Goal: Information Seeking & Learning: Learn about a topic

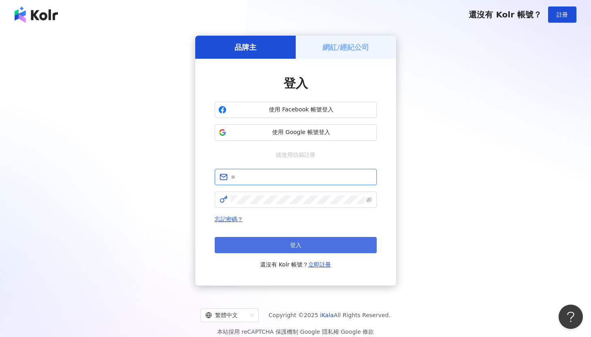
type input "**********"
click at [275, 244] on button "登入" at bounding box center [296, 245] width 162 height 16
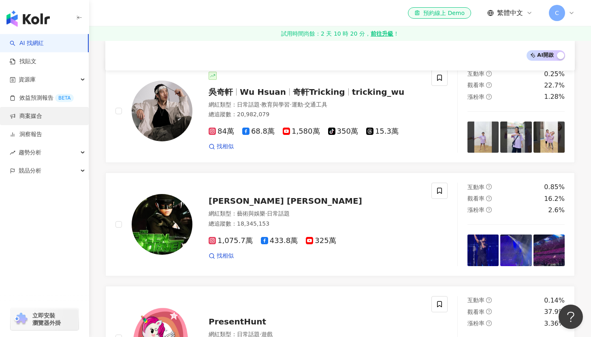
scroll to position [53, 0]
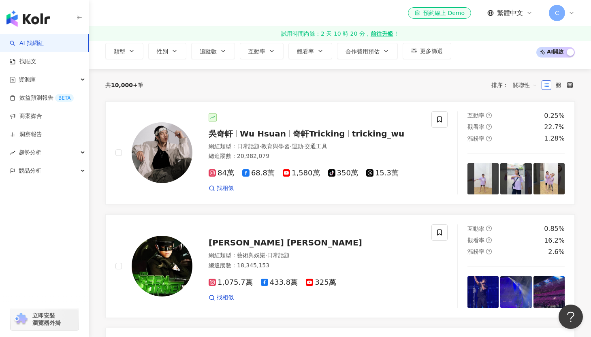
click at [44, 47] on link "AI 找網紅" at bounding box center [27, 43] width 34 height 8
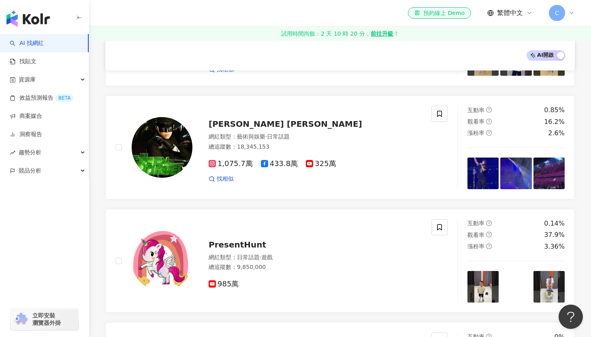
scroll to position [0, 0]
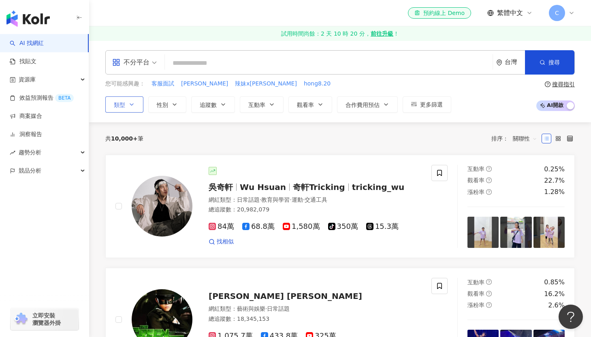
click at [125, 106] on button "類型" at bounding box center [124, 104] width 38 height 16
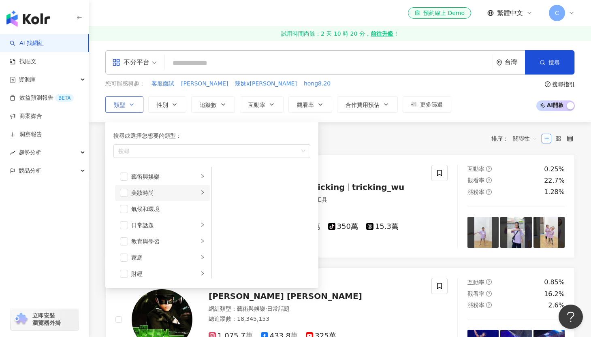
click at [202, 193] on icon "right" at bounding box center [202, 192] width 2 height 4
click at [253, 176] on div "保養" at bounding box center [267, 176] width 74 height 9
click at [200, 194] on icon "right" at bounding box center [202, 192] width 5 height 5
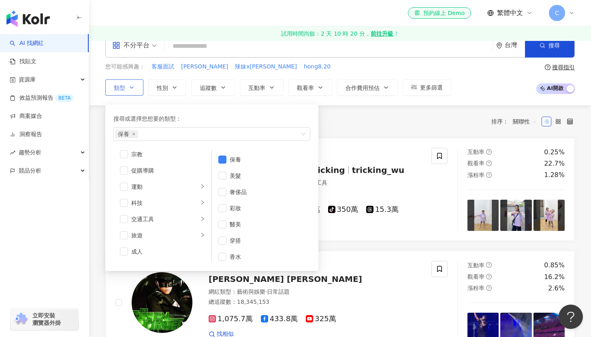
scroll to position [21, 0]
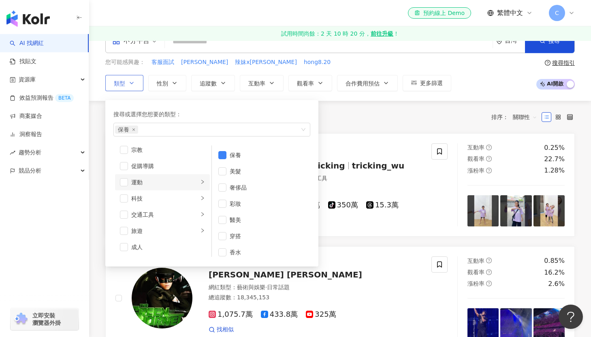
click at [164, 179] on div "運動" at bounding box center [164, 182] width 67 height 9
click at [164, 150] on div "醫療與健康" at bounding box center [164, 149] width 67 height 9
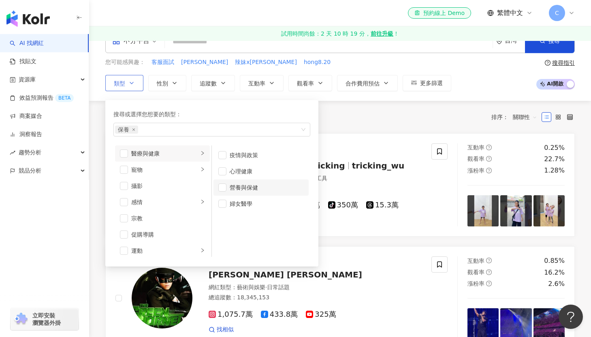
click at [259, 189] on div "營養與保健" at bounding box center [267, 187] width 74 height 9
click at [353, 106] on div "共 10,000+ 筆 排序： 關聯性" at bounding box center [339, 117] width 469 height 32
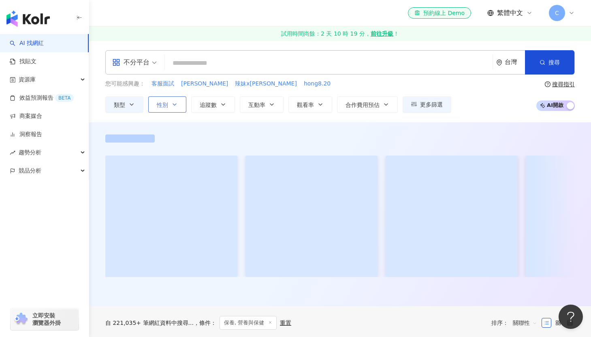
click at [171, 107] on icon "button" at bounding box center [174, 104] width 6 height 6
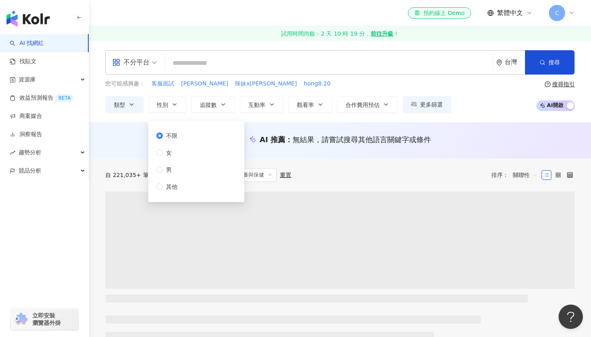
click at [183, 157] on div "不限 女 男 其他" at bounding box center [170, 161] width 28 height 60
click at [164, 153] on span "女" at bounding box center [169, 152] width 12 height 9
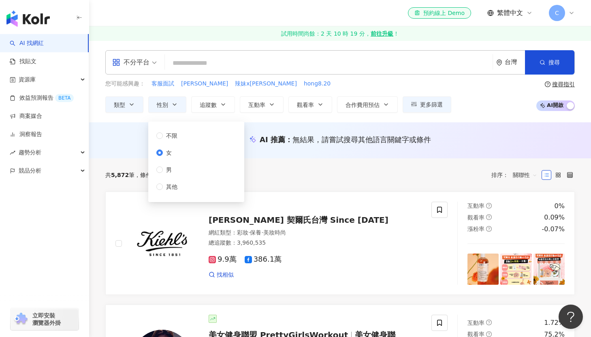
click at [253, 121] on div "不分平台 台灣 搜尋 您可能感興趣： 客服面試 吳宏宥 辣妹x歐美 hong8.20 類型 性別 追蹤數 互動率 觀看率 合作費用預估 更多篩選 不限 女 男…" at bounding box center [340, 81] width 502 height 82
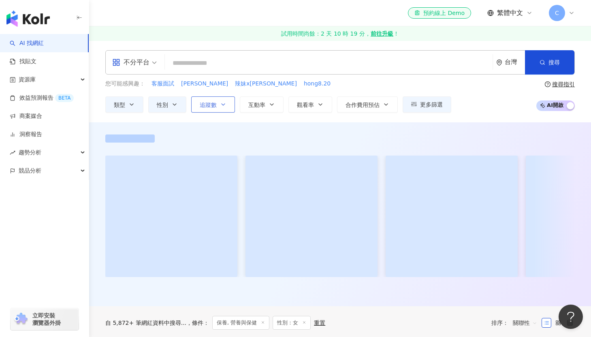
click at [217, 109] on button "追蹤數" at bounding box center [213, 104] width 44 height 16
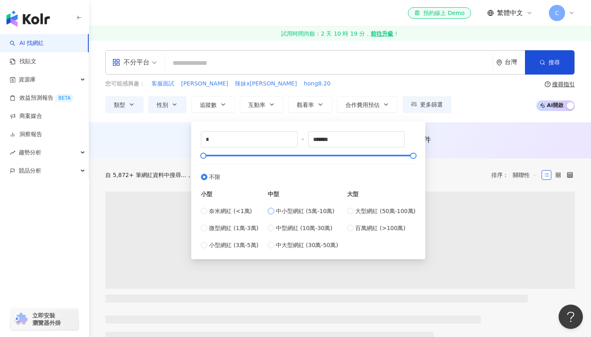
click at [298, 210] on span "中小型網紅 (5萬-10萬)" at bounding box center [305, 210] width 59 height 9
type input "*****"
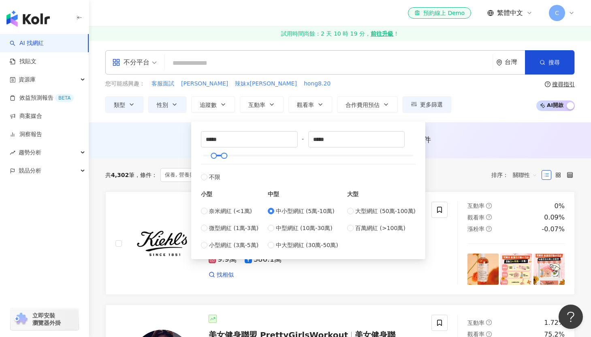
click at [441, 121] on div "不分平台 台灣 搜尋 您可能感興趣： 客服面試 吳宏宥 辣妹x歐美 hong8.20 類型 性別 追蹤數 互動率 觀看率 合作費用預估 更多篩選 不限 女 男…" at bounding box center [340, 81] width 502 height 82
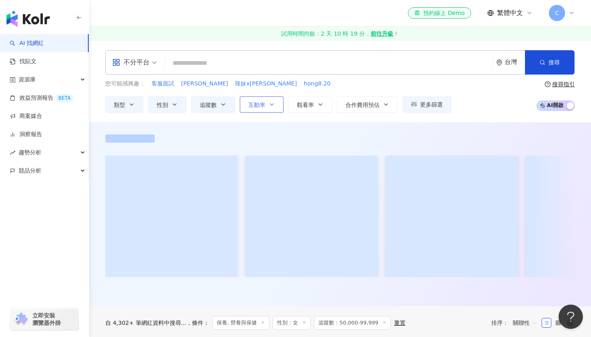
click at [263, 110] on button "互動率" at bounding box center [262, 104] width 44 height 16
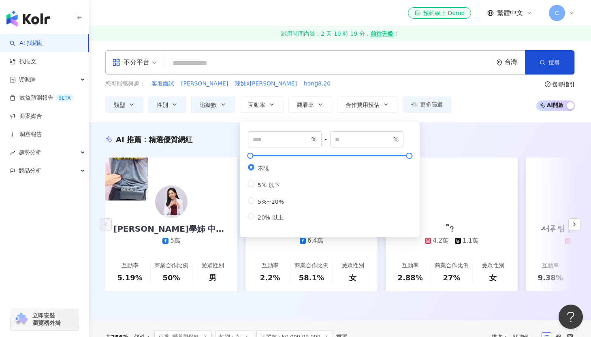
click at [264, 232] on div "% - % 不限 5% 以下 5%~20% 20% 以上" at bounding box center [329, 179] width 170 height 106
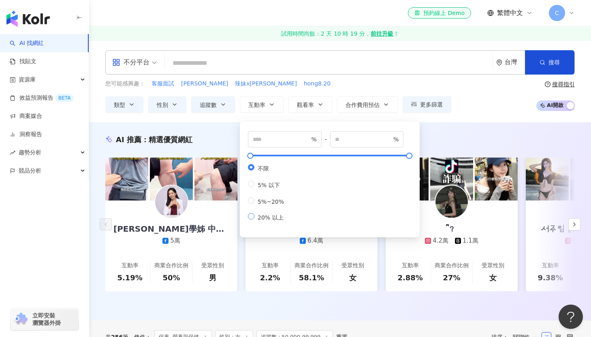
click at [264, 221] on span "20% 以上" at bounding box center [270, 217] width 32 height 6
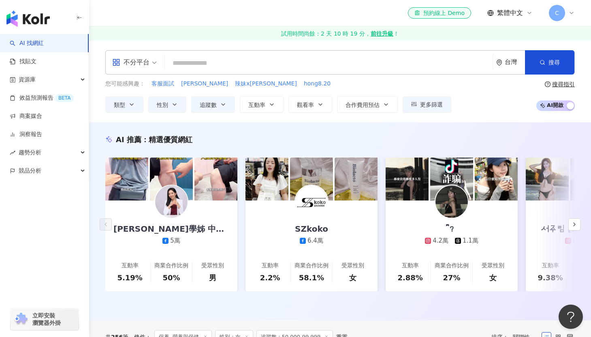
click at [450, 123] on div "AI 推薦 ： 精選優質網紅 艾莉絲學姊 中醫皮膚科專科醫師 5萬 互動率 5.19% 商業合作比例 50% 受眾性別 男 SZkoko 6.4萬 互動率 2…" at bounding box center [340, 221] width 502 height 198
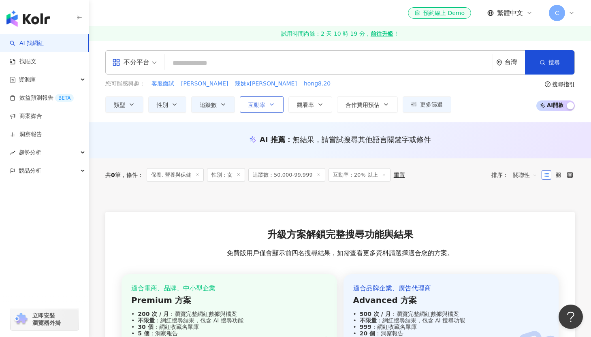
click at [276, 109] on button "互動率" at bounding box center [262, 104] width 44 height 16
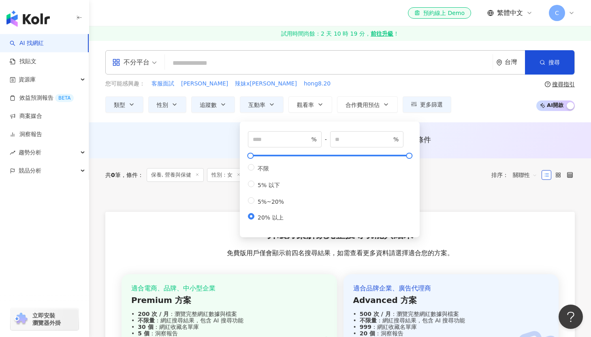
click at [262, 200] on div "不限 5% 以下 5%~20% 20% 以上" at bounding box center [269, 192] width 43 height 57
click at [263, 204] on label "5%~20%" at bounding box center [267, 201] width 39 height 8
click at [269, 205] on label "5%~20%" at bounding box center [267, 201] width 39 height 8
type input "*"
type input "**"
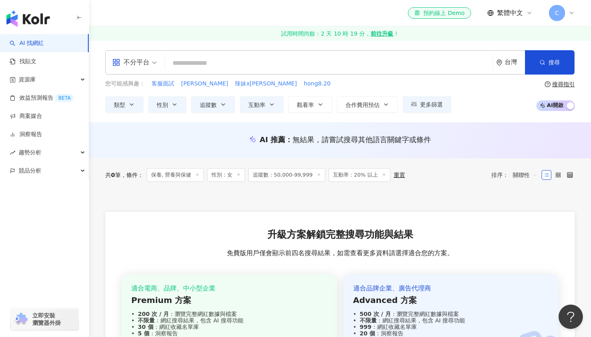
click at [466, 125] on div "AI 推薦 ： 無結果，請嘗試搜尋其他語言關鍵字或條件" at bounding box center [340, 140] width 502 height 36
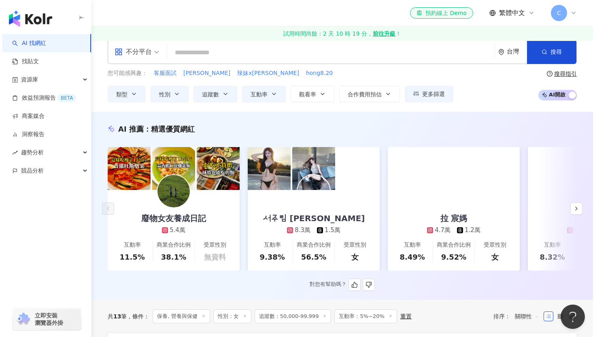
scroll to position [16, 0]
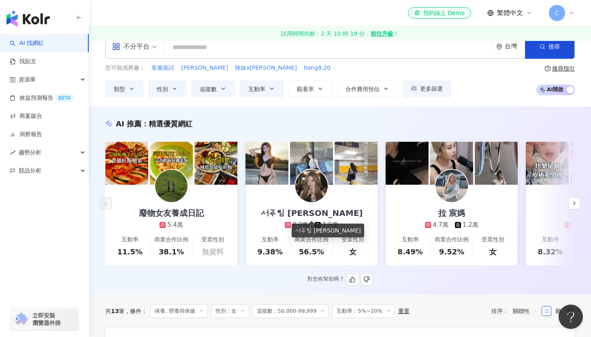
click at [312, 215] on div "서주림 徐主臨" at bounding box center [311, 212] width 119 height 11
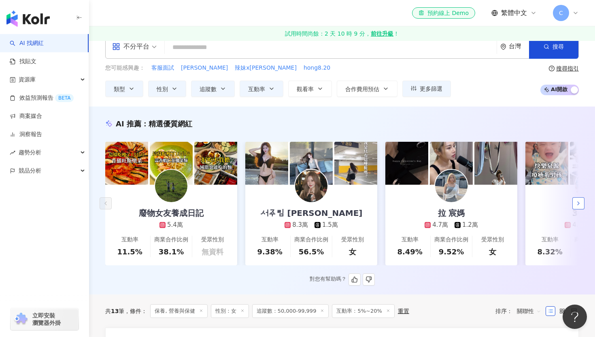
click at [578, 202] on icon "button" at bounding box center [578, 203] width 6 height 6
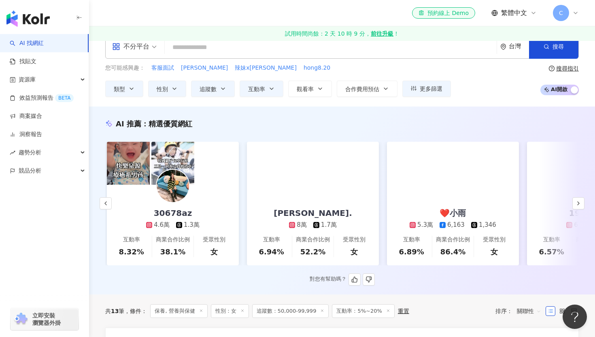
scroll to position [0, 420]
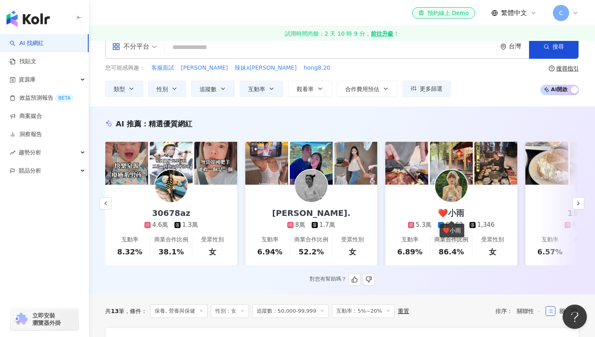
click at [457, 210] on div "❤️小雨" at bounding box center [451, 212] width 43 height 11
click at [576, 204] on icon "button" at bounding box center [578, 203] width 6 height 6
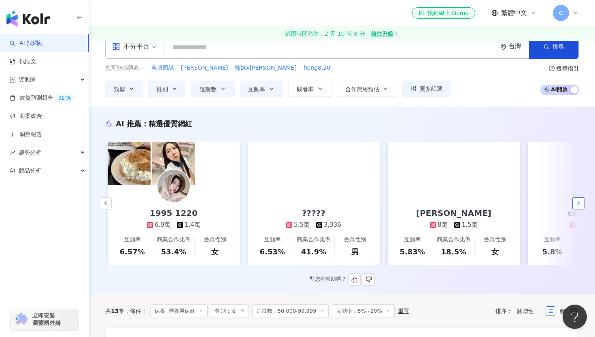
scroll to position [0, 840]
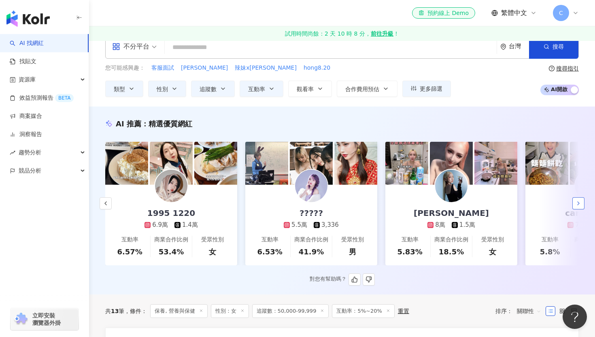
click at [576, 206] on icon "button" at bounding box center [578, 203] width 6 height 6
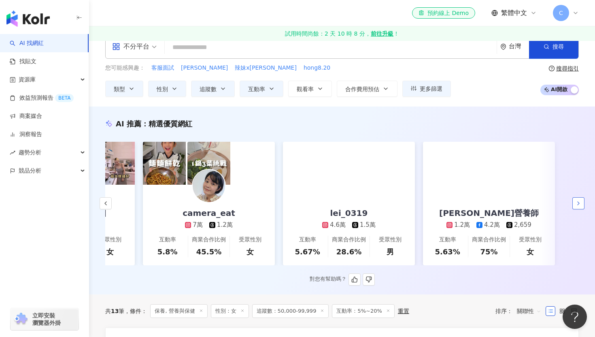
scroll to position [0, 1223]
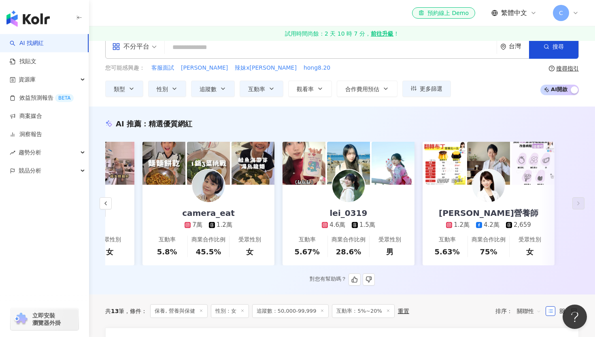
click at [350, 214] on div "lei_0319" at bounding box center [349, 212] width 54 height 11
click at [227, 211] on div "camera_eat" at bounding box center [208, 212] width 69 height 11
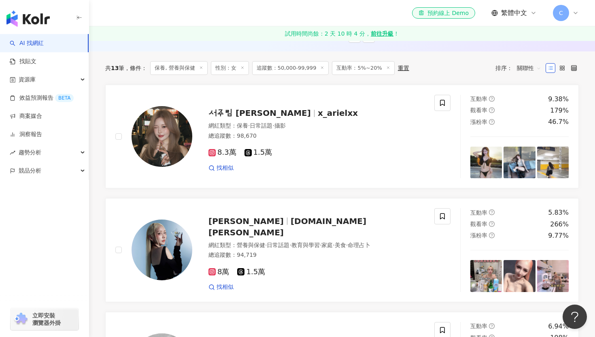
scroll to position [390, 0]
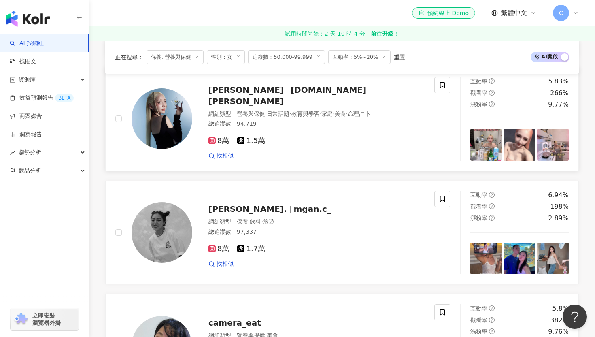
click at [276, 92] on span "tibi.wang" at bounding box center [287, 95] width 158 height 21
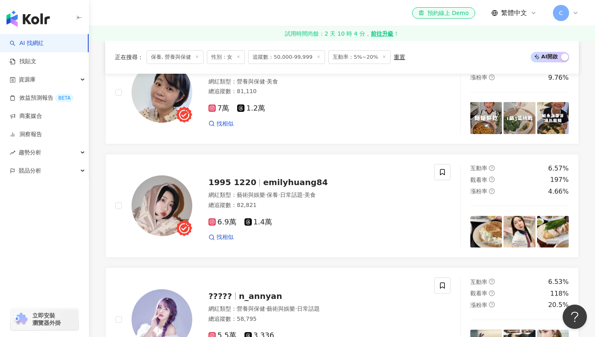
scroll to position [706, 0]
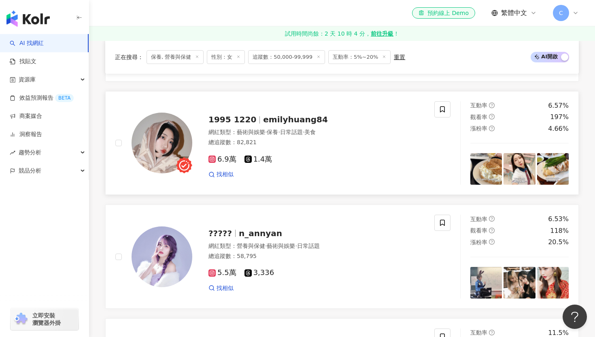
click at [291, 121] on span "emilyhuang84" at bounding box center [295, 120] width 65 height 10
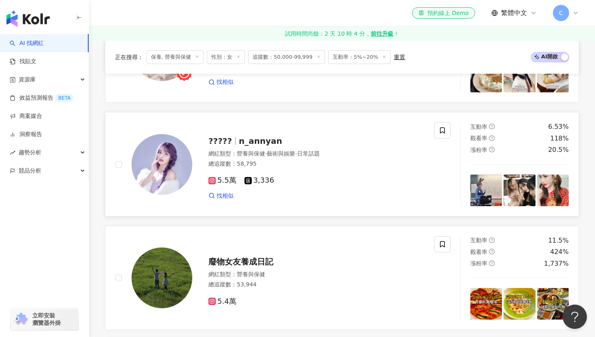
scroll to position [806, 0]
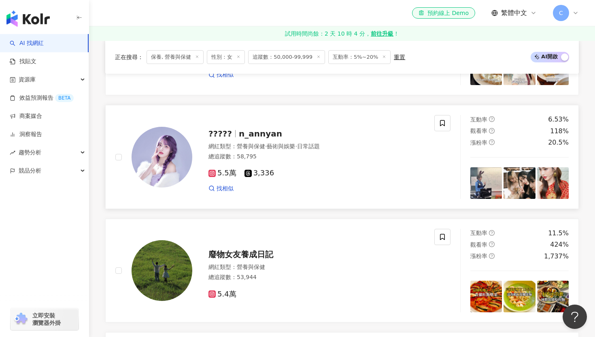
click at [254, 133] on span "n_annyan" at bounding box center [260, 134] width 43 height 10
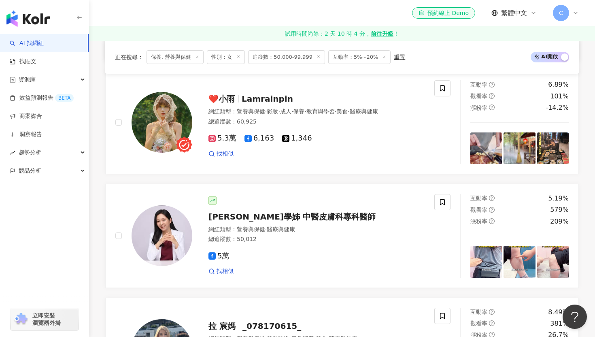
scroll to position [1117, 0]
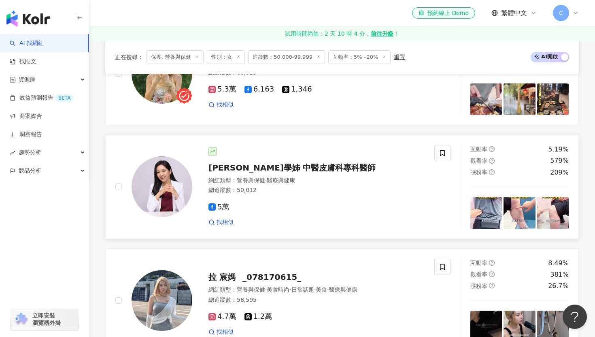
click at [303, 165] on span "[PERSON_NAME]學姊 中醫皮膚科專科醫師" at bounding box center [291, 168] width 167 height 10
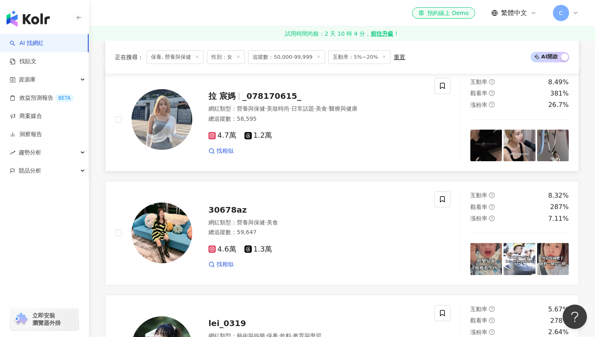
scroll to position [1297, 0]
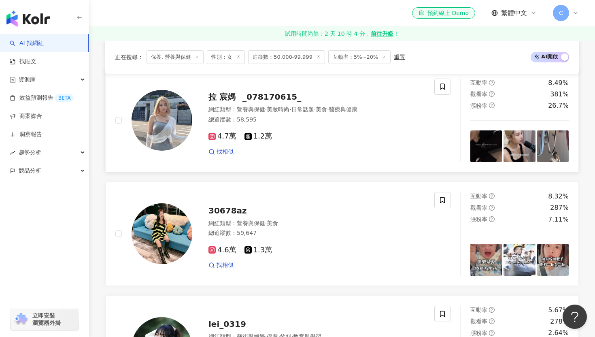
click at [280, 100] on span "_078170615_" at bounding box center [271, 97] width 59 height 10
click at [228, 209] on span "30678az" at bounding box center [227, 211] width 38 height 10
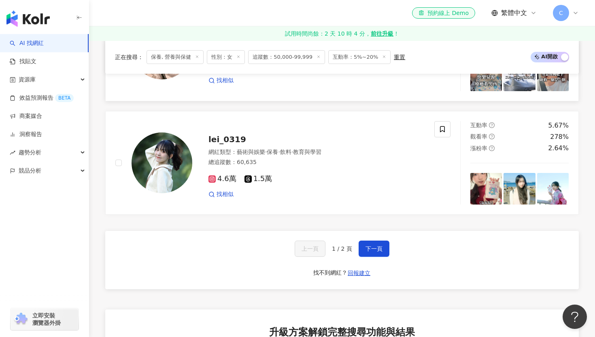
scroll to position [1483, 0]
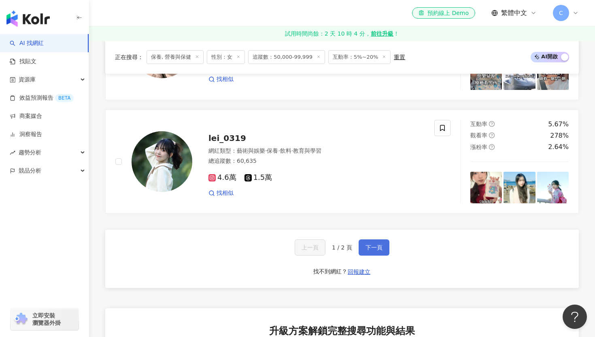
click at [372, 252] on button "下一頁" at bounding box center [374, 247] width 31 height 16
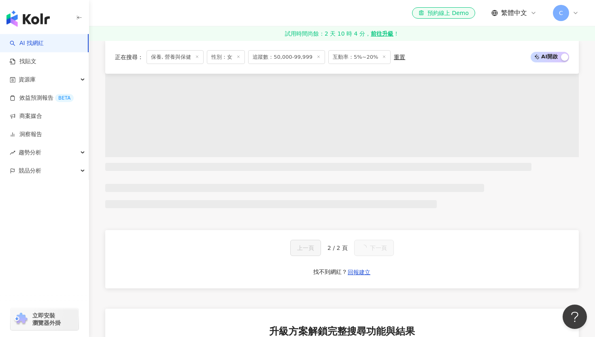
scroll to position [234, 0]
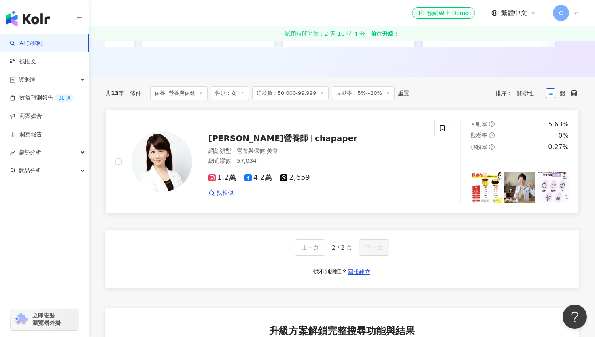
click at [315, 136] on span "chapaper" at bounding box center [336, 138] width 43 height 10
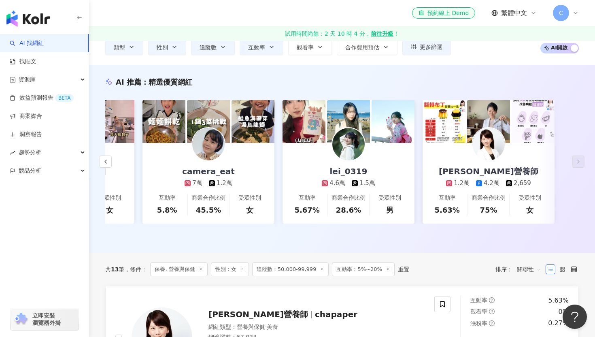
scroll to position [0, 0]
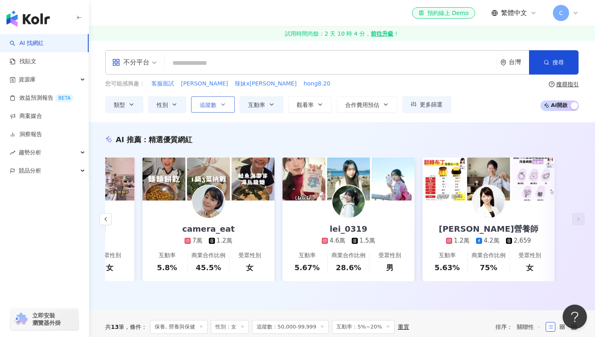
click at [226, 111] on button "追蹤數" at bounding box center [213, 104] width 44 height 16
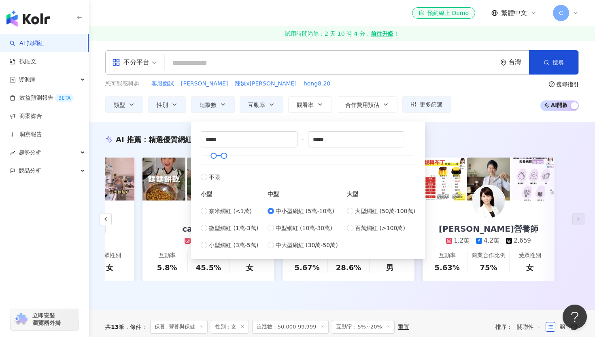
click at [283, 222] on div "中小型網紅 (5萬-10萬) 中型網紅 (10萬-30萬) 中大型網紅 (30萬-50萬)" at bounding box center [303, 227] width 70 height 43
click at [283, 225] on span "中型網紅 (10萬-30萬)" at bounding box center [304, 227] width 57 height 9
type input "******"
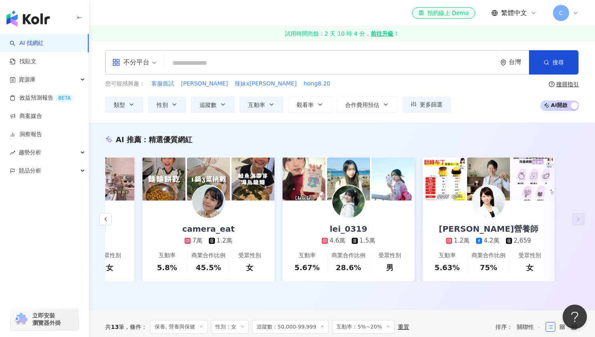
click at [457, 119] on div "不分平台 台灣 搜尋 您可能感興趣： 客服面試 吳宏宥 辣妹x歐美 hong8.20 類型 性別 追蹤數 互動率 觀看率 合作費用預估 更多篩選 不限 女 男…" at bounding box center [342, 81] width 506 height 82
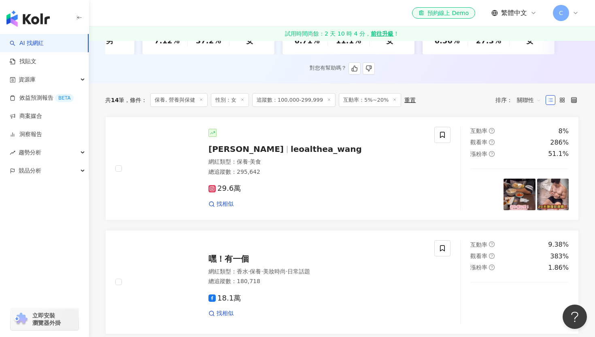
scroll to position [270, 0]
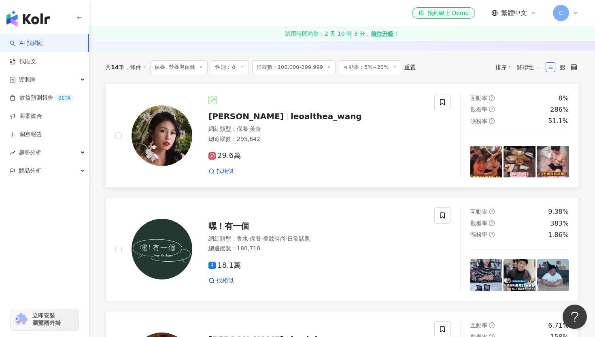
click at [293, 113] on span "leoalthea_wang" at bounding box center [326, 116] width 71 height 10
click at [240, 231] on div "嘿！有一個" at bounding box center [316, 225] width 216 height 11
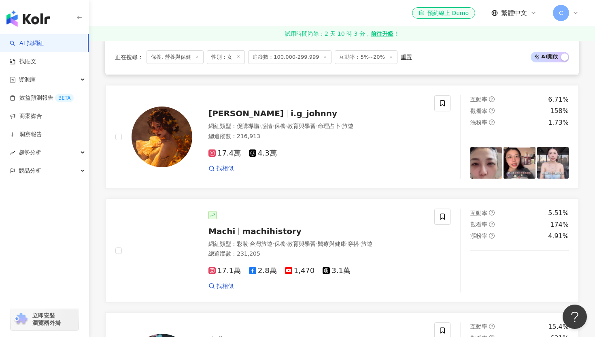
scroll to position [495, 0]
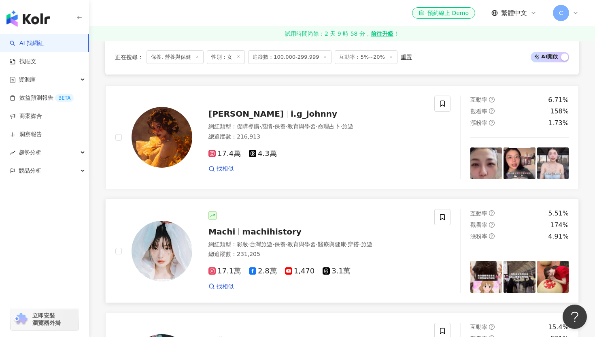
click at [257, 232] on span "machihistory" at bounding box center [271, 232] width 59 height 10
click at [255, 109] on div "JOHNNY i.g_johnny" at bounding box center [316, 113] width 216 height 11
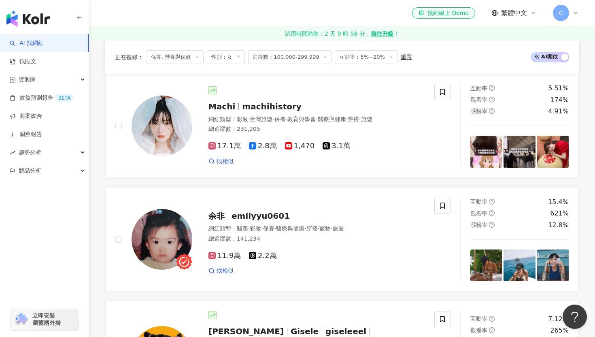
scroll to position [635, 0]
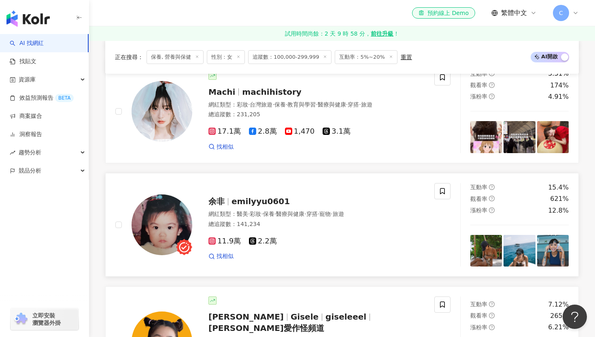
click at [262, 202] on span "emilyyu0601" at bounding box center [261, 201] width 58 height 10
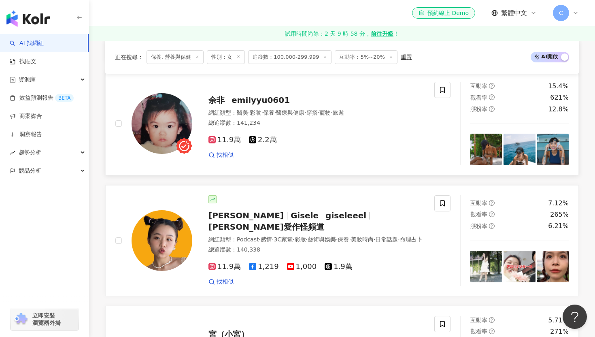
scroll to position [745, 0]
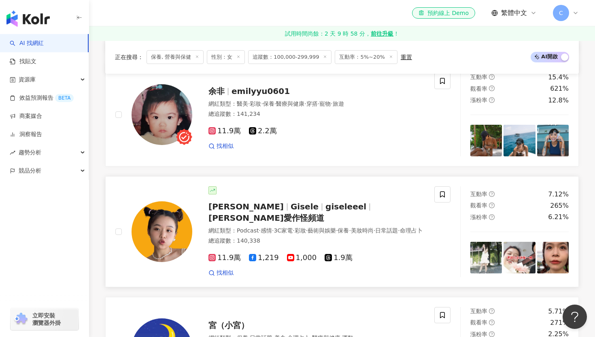
click at [291, 209] on span "Gisele" at bounding box center [305, 207] width 28 height 10
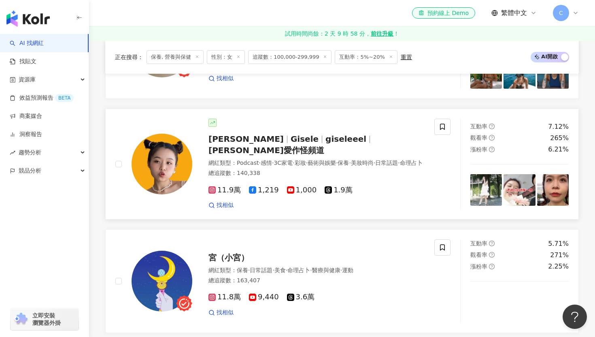
scroll to position [816, 0]
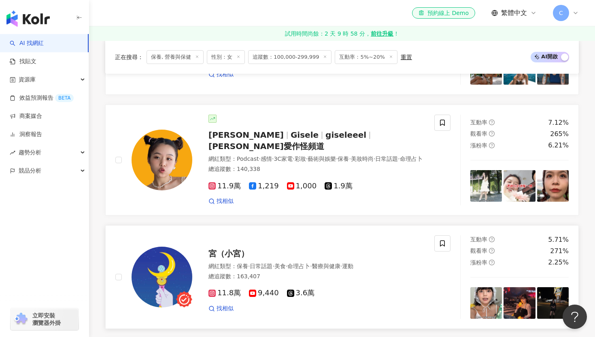
click at [238, 251] on span "宮（小宮）" at bounding box center [228, 254] width 40 height 10
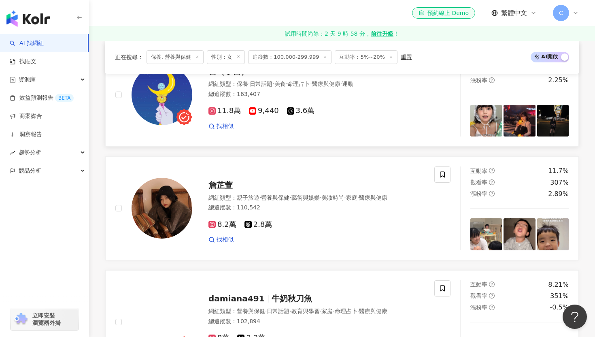
scroll to position [1001, 0]
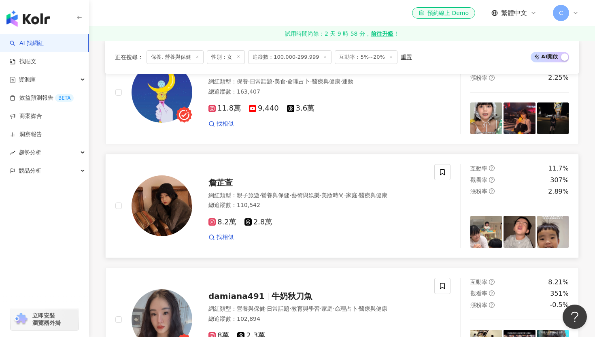
click at [225, 178] on span "詹芷萱" at bounding box center [220, 183] width 24 height 10
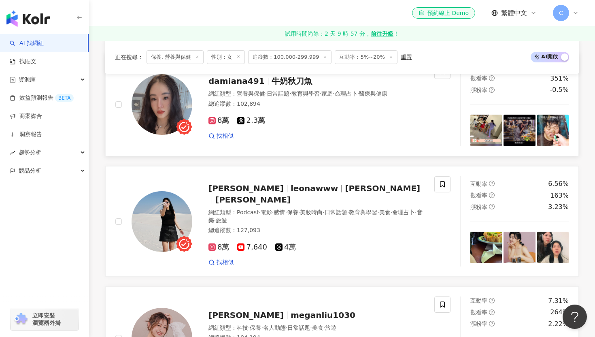
scroll to position [1217, 0]
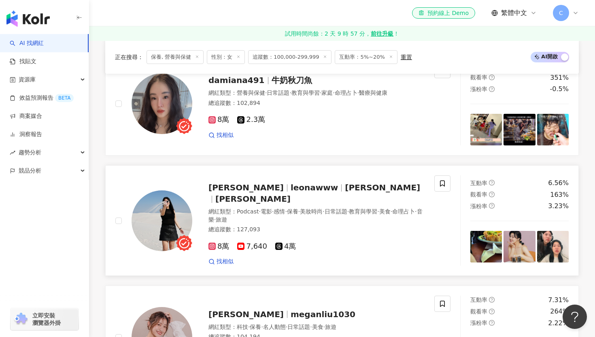
click at [258, 188] on span "Leona Wang" at bounding box center [249, 188] width 82 height 10
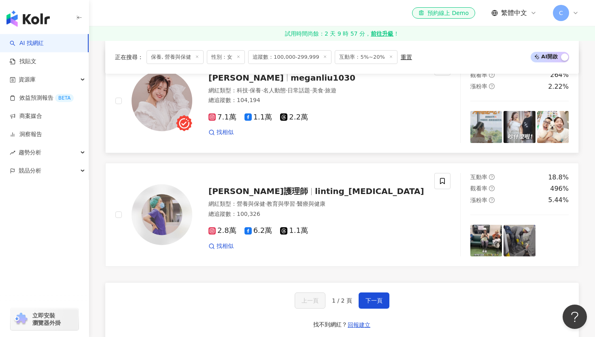
scroll to position [1457, 0]
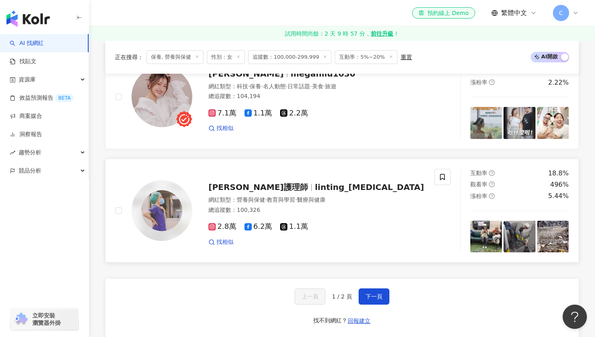
click at [242, 182] on span "林婷護理師" at bounding box center [258, 187] width 100 height 10
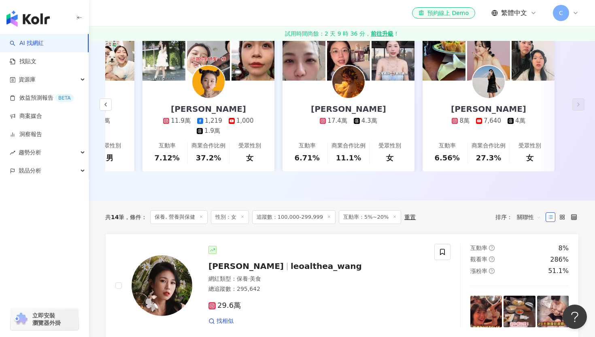
scroll to position [0, 0]
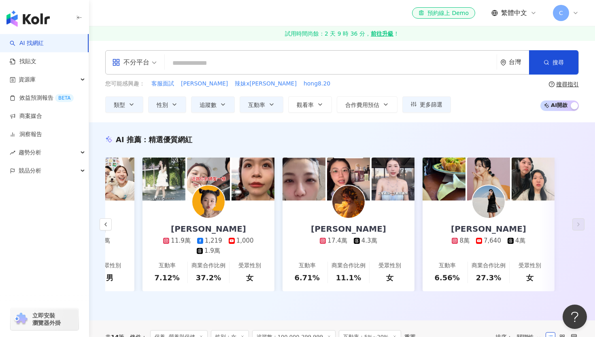
click at [210, 73] on div "不分平台 台灣 搜尋" at bounding box center [342, 62] width 474 height 24
click at [210, 62] on input "search" at bounding box center [330, 62] width 325 height 15
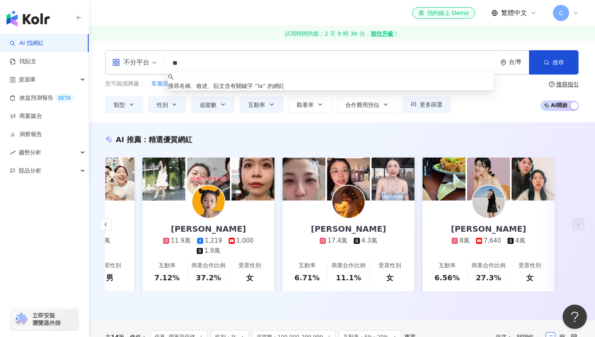
type input "*"
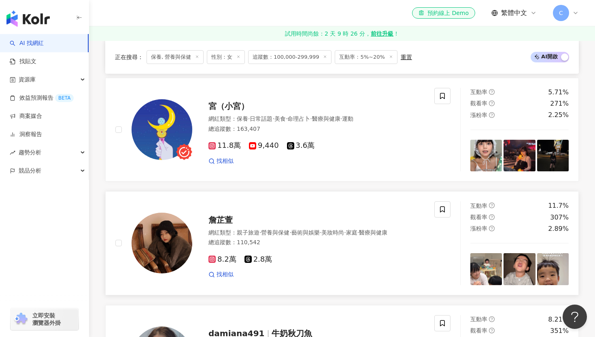
scroll to position [931, 0]
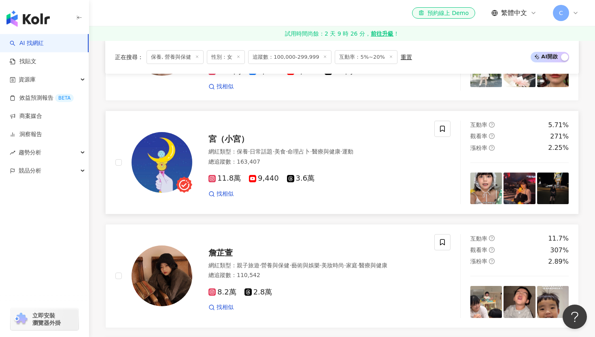
click at [234, 136] on span "宮（小宮）" at bounding box center [228, 139] width 40 height 10
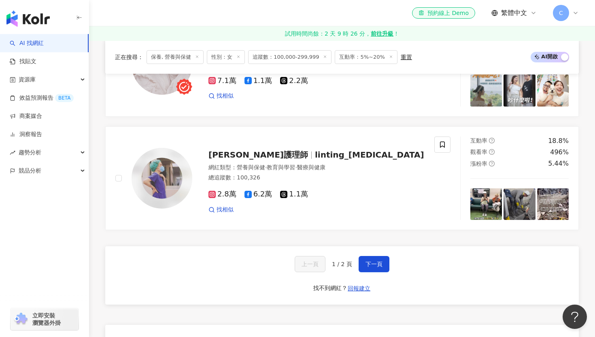
scroll to position [1494, 0]
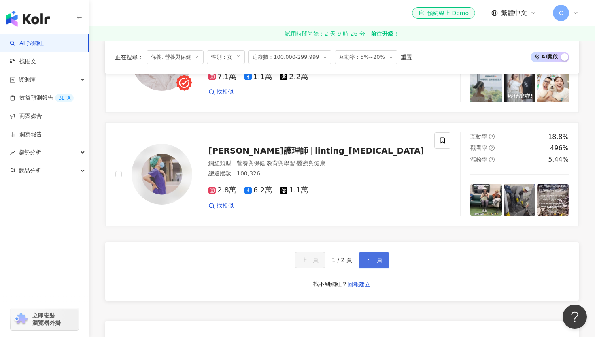
click at [369, 257] on span "下一頁" at bounding box center [374, 260] width 17 height 6
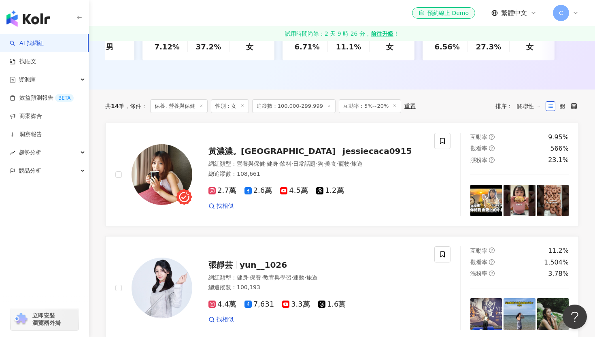
scroll to position [233, 0]
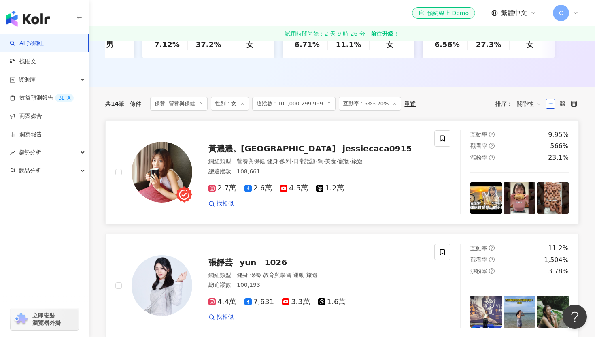
click at [265, 150] on span "黃濃濃。濃Bagel" at bounding box center [271, 149] width 127 height 10
click at [232, 257] on div "張靜芸 yun__1026" at bounding box center [316, 262] width 216 height 11
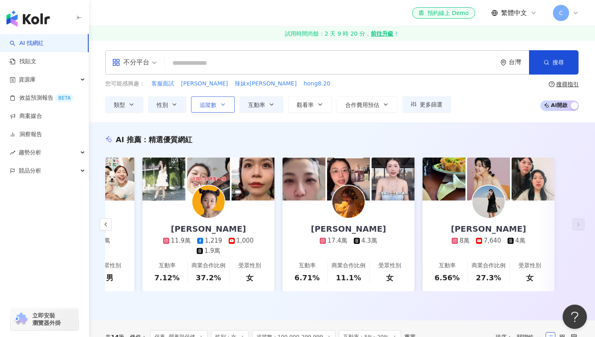
click at [220, 106] on icon "button" at bounding box center [223, 104] width 6 height 6
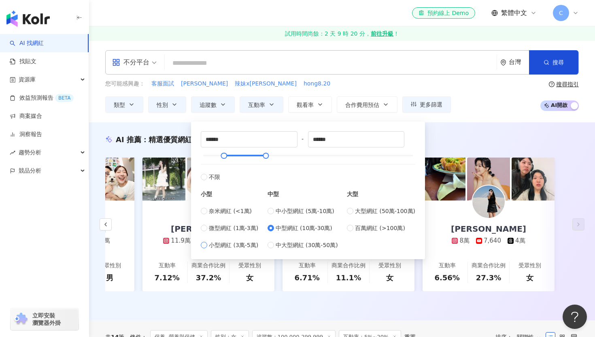
click at [223, 245] on span "小型網紅 (3萬-5萬)" at bounding box center [233, 244] width 49 height 9
type input "*****"
click at [292, 211] on span "中小型網紅 (5萬-10萬)" at bounding box center [305, 210] width 59 height 9
type input "*****"
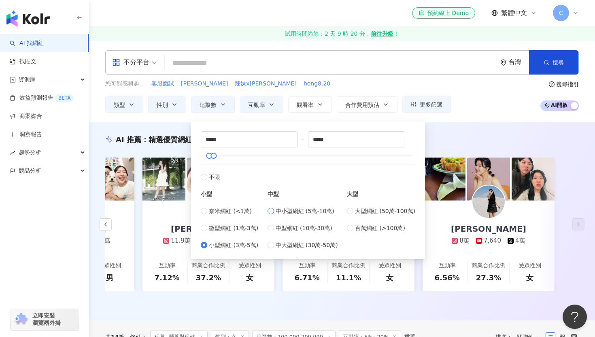
type input "*****"
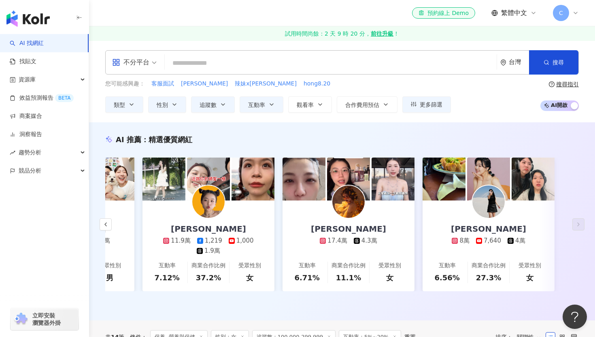
click at [487, 113] on div "不分平台 台灣 搜尋 customizedTag 網紅類型 感情 / L GBT 搜尋名稱、敘述、貼文含有關鍵字 “ l ” 的網紅 您可能感興趣： 客服面試…" at bounding box center [342, 81] width 506 height 82
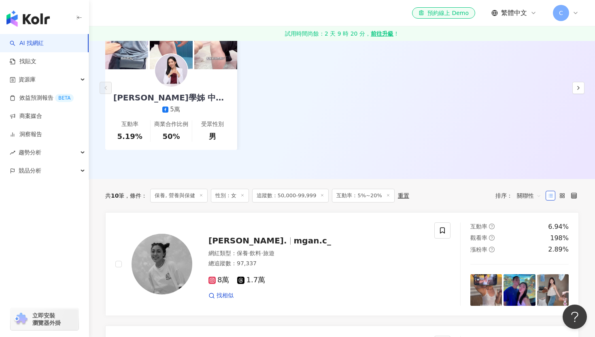
scroll to position [130, 0]
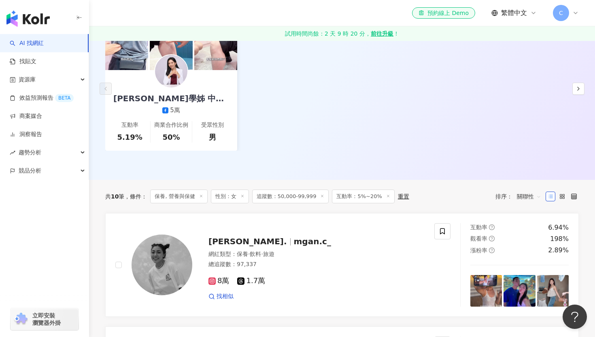
click at [269, 196] on span "追蹤數：50,000-99,999" at bounding box center [290, 196] width 77 height 14
click at [320, 198] on span at bounding box center [322, 196] width 4 height 4
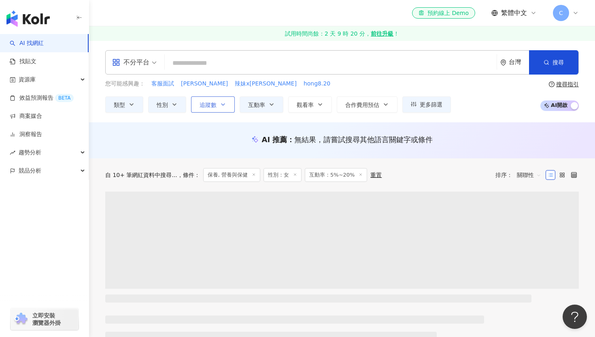
click at [223, 108] on button "追蹤數" at bounding box center [213, 104] width 44 height 16
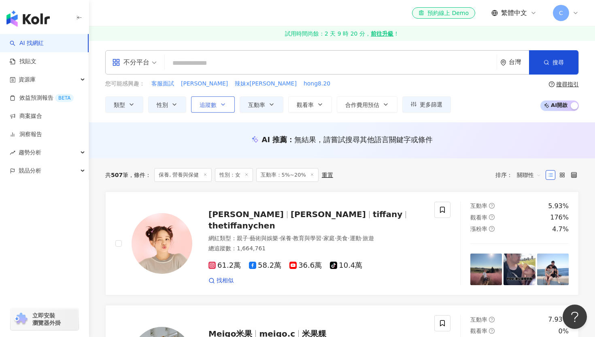
type input "*"
type input "*******"
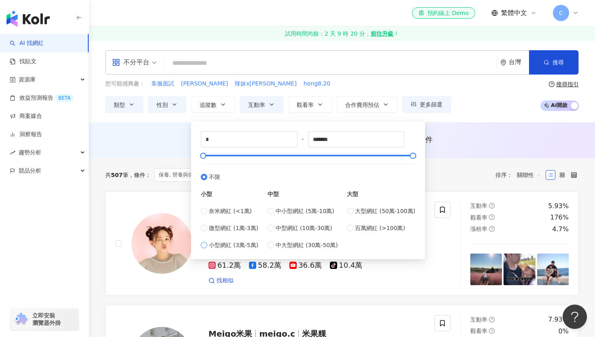
type input "*****"
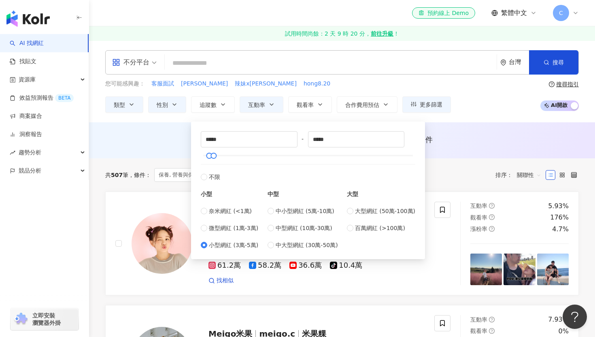
click at [500, 105] on div "您可能感興趣： 客服面試 吳宏宥 辣妹x歐美 hong8.20 類型 性別 追蹤數 互動率 觀看率 合作費用預估 更多篩選 不限 女 男 其他 ***** -…" at bounding box center [342, 95] width 474 height 33
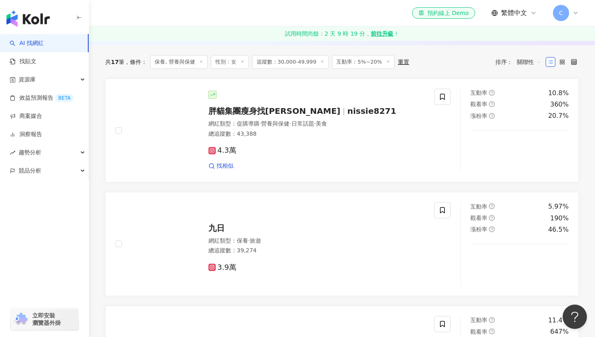
scroll to position [264, 0]
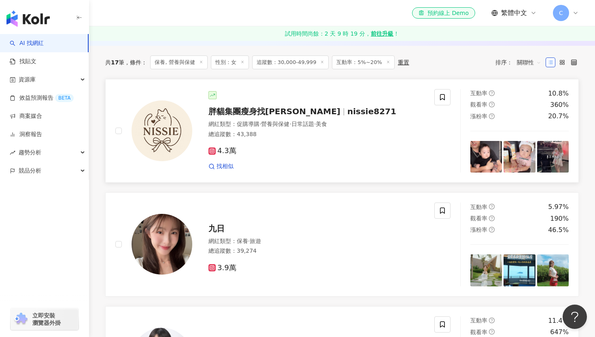
click at [258, 113] on span "胖貓集團瘦身找妮絲" at bounding box center [274, 111] width 132 height 10
click at [217, 225] on span "九日" at bounding box center [216, 228] width 16 height 10
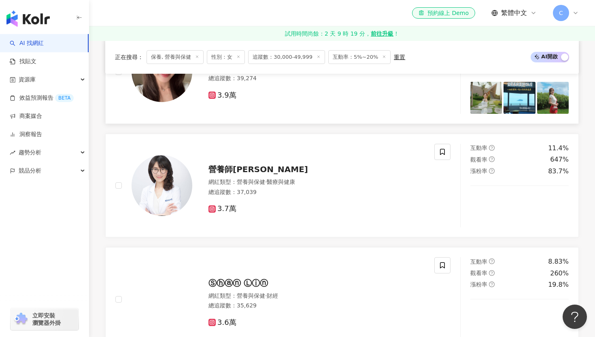
scroll to position [446, 0]
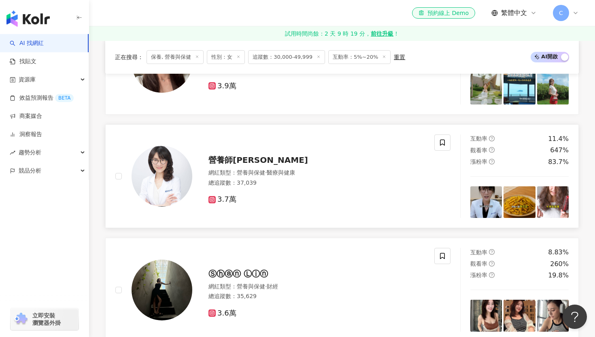
click at [237, 163] on span "營養師Rita" at bounding box center [258, 160] width 100 height 10
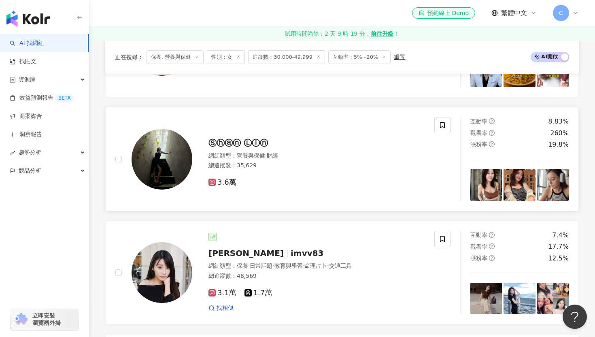
scroll to position [622, 0]
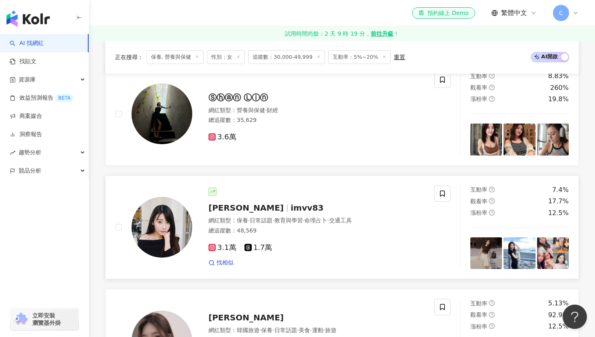
click at [291, 210] on span "imvv83" at bounding box center [307, 208] width 33 height 10
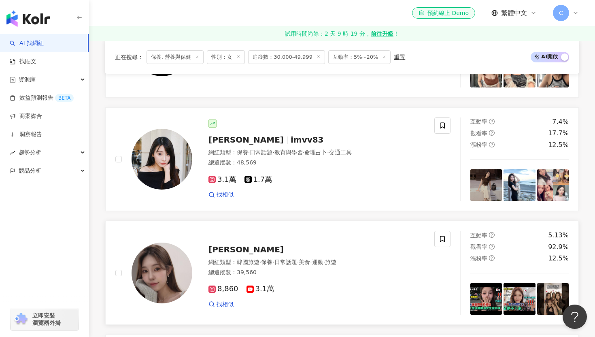
scroll to position [538, 0]
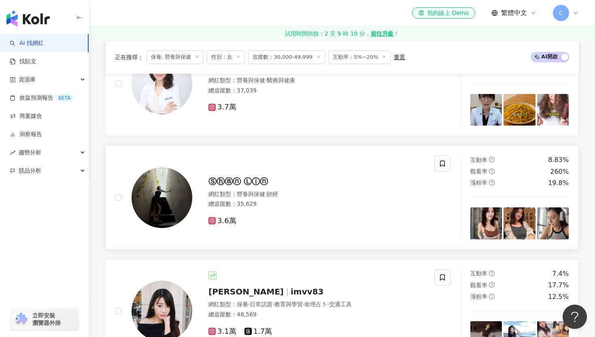
click at [239, 179] on span "Ⓢⓗⓐⓝ Ⓛⓘⓝ" at bounding box center [238, 181] width 60 height 10
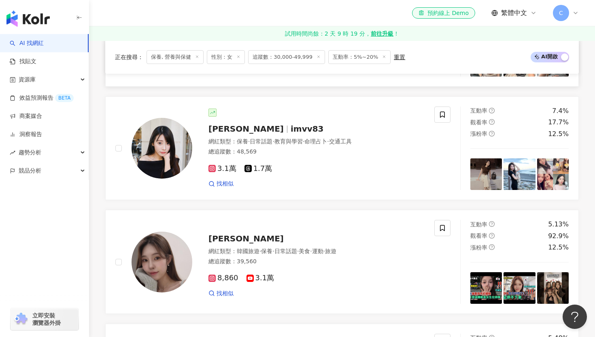
scroll to position [704, 0]
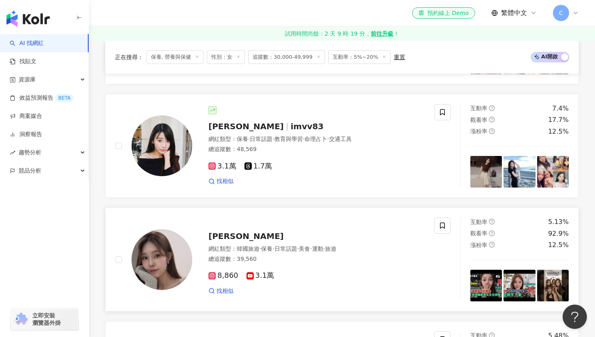
click at [248, 236] on span "JIMIN 閒置珉" at bounding box center [245, 236] width 75 height 10
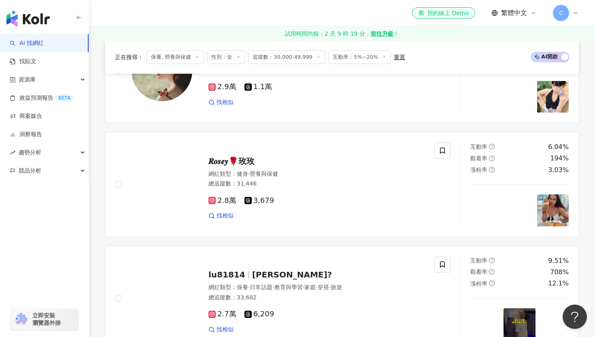
scroll to position [1118, 0]
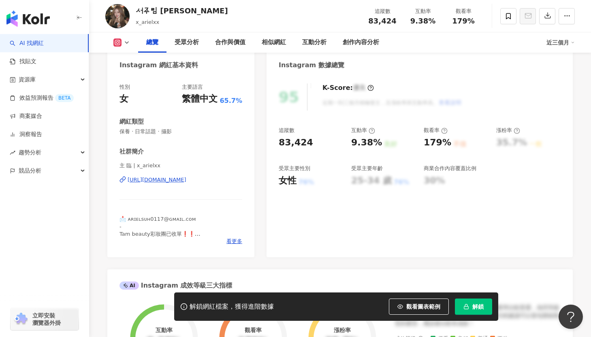
click at [176, 181] on div "https://www.instagram.com/x_arielxx/" at bounding box center [157, 179] width 59 height 7
click at [240, 179] on div "https://www.instagram.com/x_arielxx/" at bounding box center [180, 179] width 123 height 7
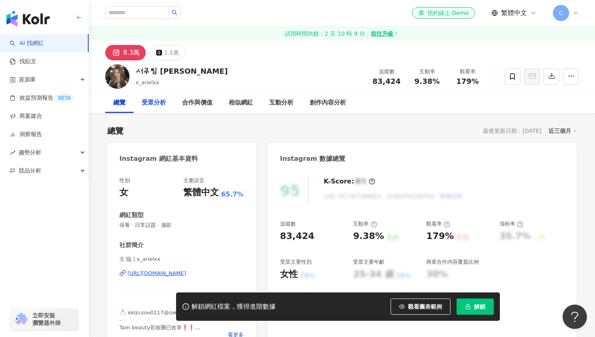
click at [152, 102] on div "受眾分析" at bounding box center [154, 103] width 24 height 10
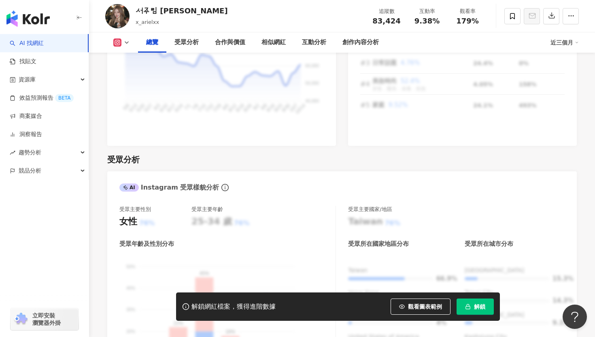
scroll to position [548, 0]
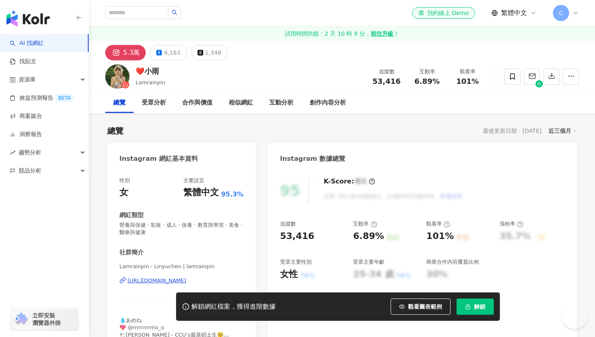
click at [148, 279] on div "https://www.instagram.com/lamrainpin/" at bounding box center [157, 280] width 59 height 7
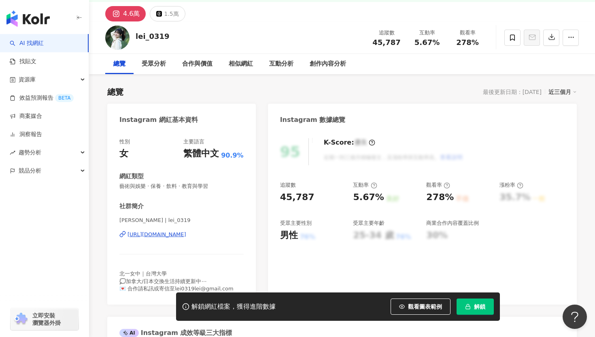
click at [177, 232] on div "https://www.instagram.com/lei_0319/" at bounding box center [157, 234] width 59 height 7
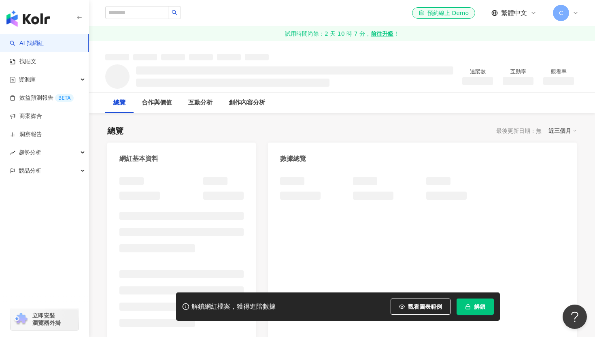
scroll to position [35, 0]
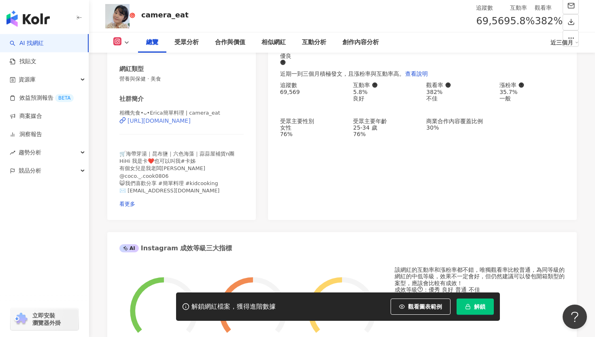
scroll to position [142, 0]
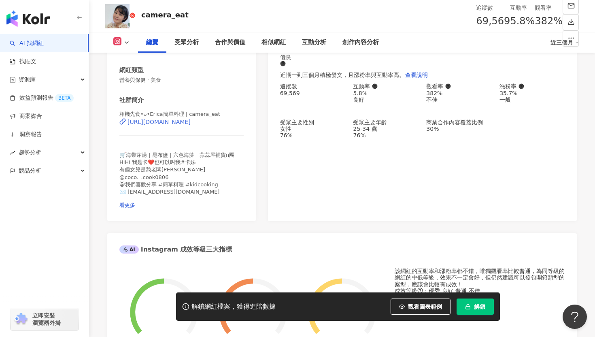
drag, startPoint x: 253, startPoint y: 130, endPoint x: 125, endPoint y: 128, distance: 128.3
click at [125, 128] on div "性別 女 主要語言 繁體中文 98% 網紅類型 營養與保健 · 美食 社群簡介 相機先食•ᴗ•Erica簡單料理 | camera_eat [URL][DOM…" at bounding box center [181, 123] width 149 height 195
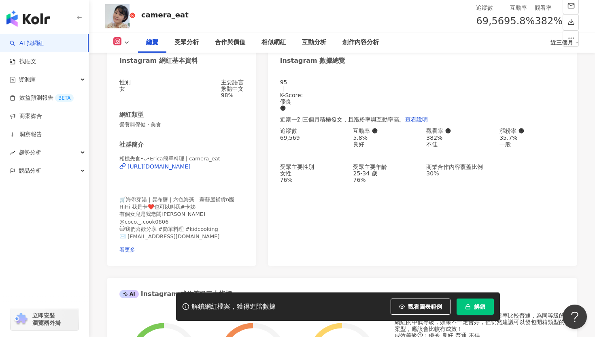
scroll to position [84, 0]
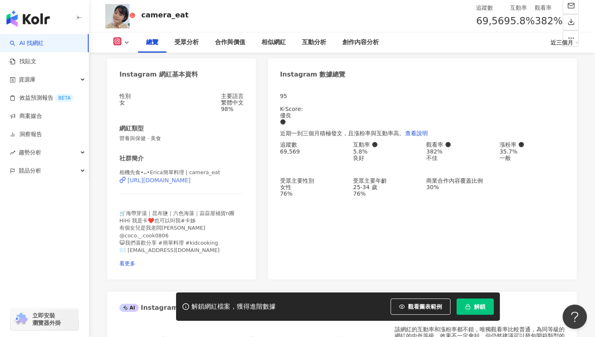
click at [241, 184] on div "[URL][DOMAIN_NAME]" at bounding box center [181, 179] width 124 height 7
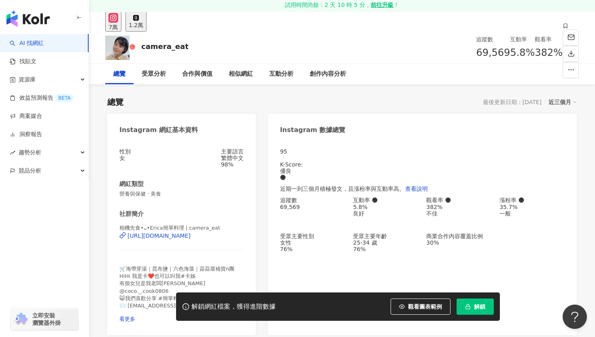
scroll to position [28, 0]
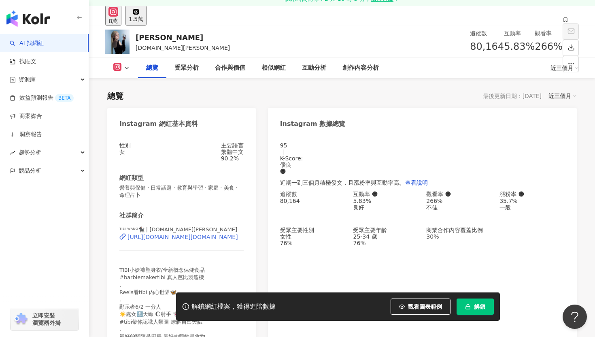
scroll to position [79, 0]
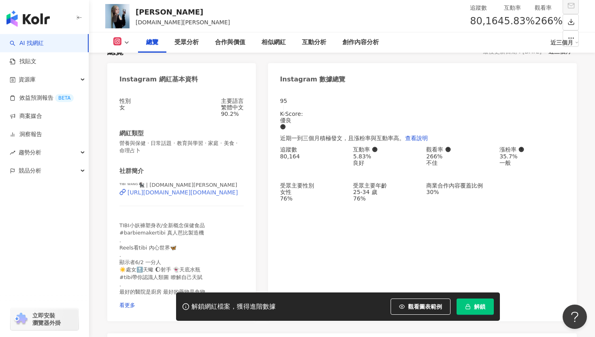
drag, startPoint x: 261, startPoint y: 202, endPoint x: 129, endPoint y: 202, distance: 132.0
copy div "[URL][DOMAIN_NAME][DOMAIN_NAME]"
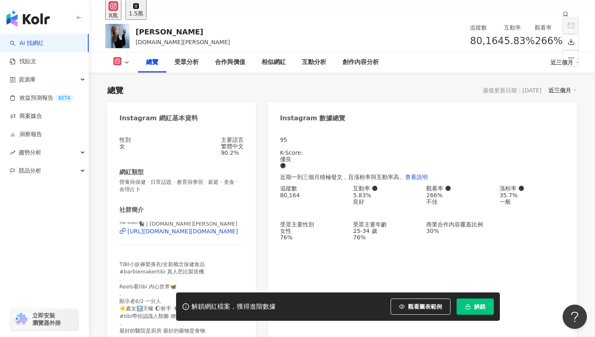
scroll to position [40, 0]
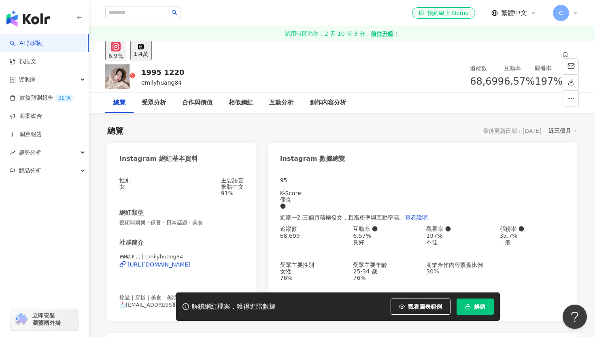
scroll to position [23, 0]
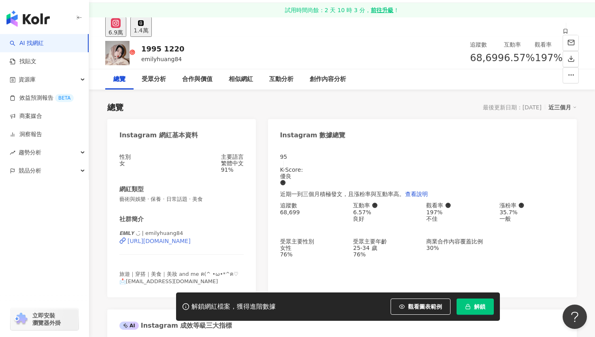
click at [181, 244] on div "https://www.instagram.com/emilyhuang84/" at bounding box center [159, 241] width 63 height 6
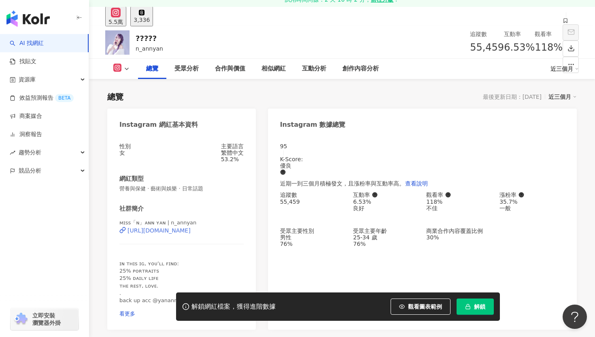
scroll to position [96, 0]
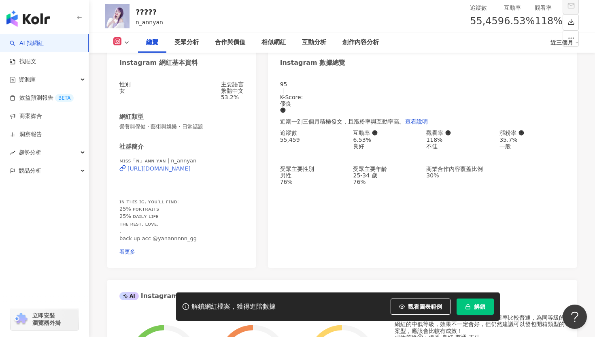
drag, startPoint x: 171, startPoint y: 179, endPoint x: 156, endPoint y: 180, distance: 15.0
click at [174, 172] on div "https://www.instagram.com/n_annyan/" at bounding box center [159, 168] width 63 height 6
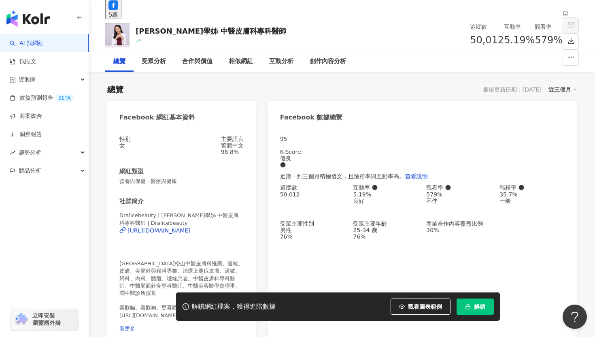
scroll to position [69, 0]
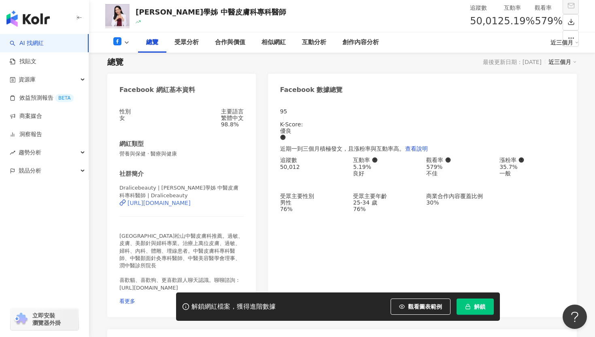
click at [191, 206] on div "[URL][DOMAIN_NAME]" at bounding box center [159, 203] width 63 height 6
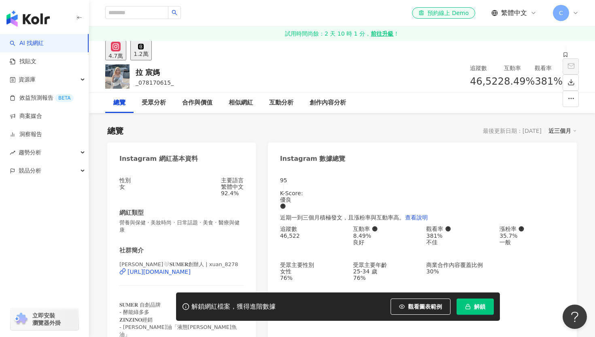
scroll to position [134, 0]
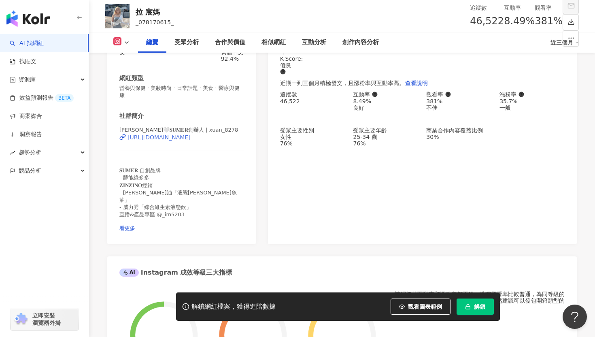
click at [191, 140] on div "https://www.instagram.com/xuan_8278/" at bounding box center [159, 137] width 63 height 6
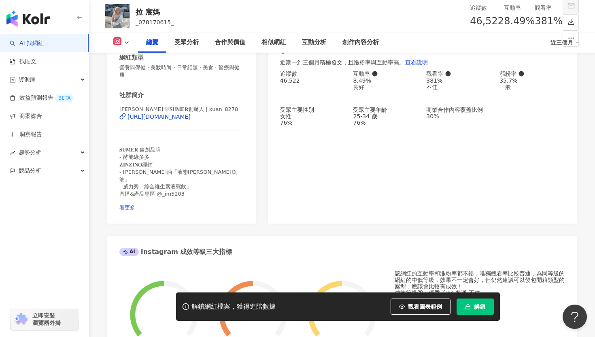
scroll to position [145, 0]
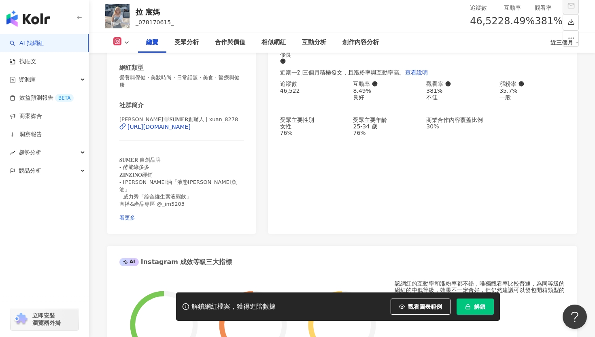
drag, startPoint x: 247, startPoint y: 134, endPoint x: 128, endPoint y: 133, distance: 119.0
click at [125, 134] on div "性別 女 主要語言 繁體中文 92.4% 網紅類型 營養與保健 · 美妝時尚 · 日常話題 · 美食 · 醫療與健康 社群簡介 林萱🤍𝐒𝐔𝐌𝐄𝐑創辦人 | x…" at bounding box center [181, 129] width 149 height 210
copy div "https://www.instagram.com/xuan_8278/"
drag, startPoint x: 181, startPoint y: 11, endPoint x: 133, endPoint y: 11, distance: 48.2
click at [133, 11] on div "拉 宸媽 _078170615_ 追蹤數 46,522 互動率 8.49% 觀看率 381%" at bounding box center [342, 16] width 506 height 32
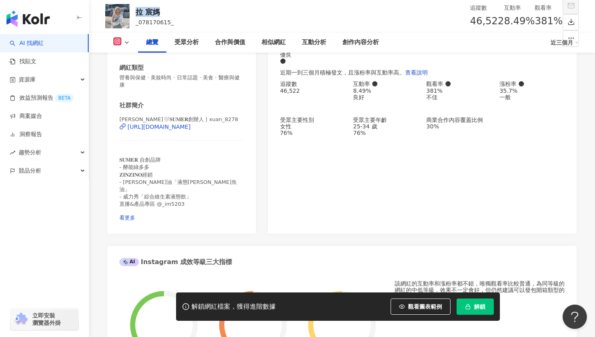
copy div "拉 宸媽"
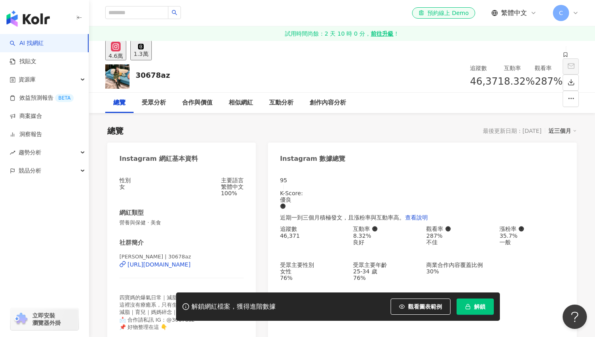
scroll to position [1, 0]
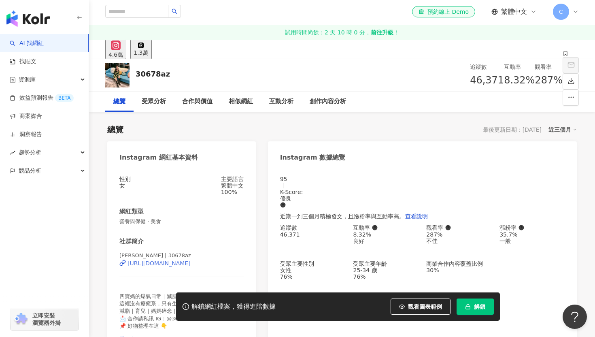
click at [143, 266] on div "[URL][DOMAIN_NAME]" at bounding box center [159, 263] width 63 height 6
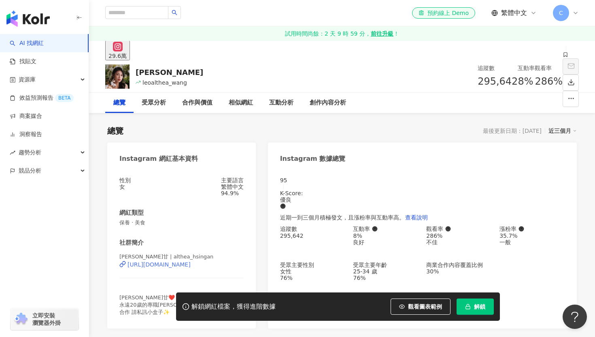
drag, startPoint x: 249, startPoint y: 271, endPoint x: 122, endPoint y: 272, distance: 126.7
click at [122, 272] on div "性別 女 主要語言 繁體中文 94.9% 網紅類型 保養 · 美食 社群簡介 小昕甘 | althea_hsingan https://www.instagr…" at bounding box center [181, 248] width 149 height 159
copy div "https://www.instagram.com/althea_hsingan/"
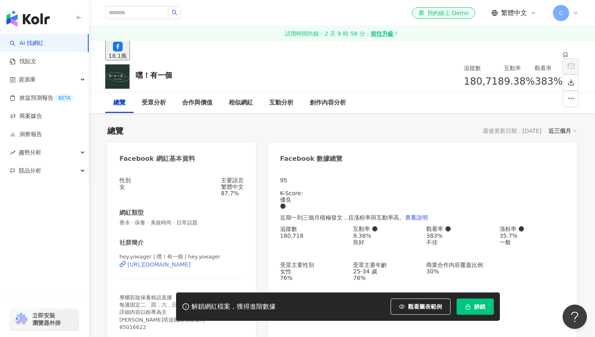
drag, startPoint x: 248, startPoint y: 271, endPoint x: 124, endPoint y: 272, distance: 124.3
click at [124, 272] on div "性別 女 主要語言 繁體中文 87.7% 網紅類型 香水 · 保養 · 美妝時尚 · 日常話題 社群簡介 hey.yoeager | 嘿！有一個 | hey.…" at bounding box center [181, 262] width 149 height 187
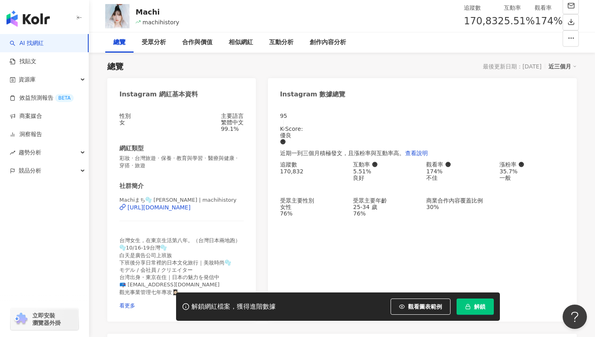
scroll to position [88, 0]
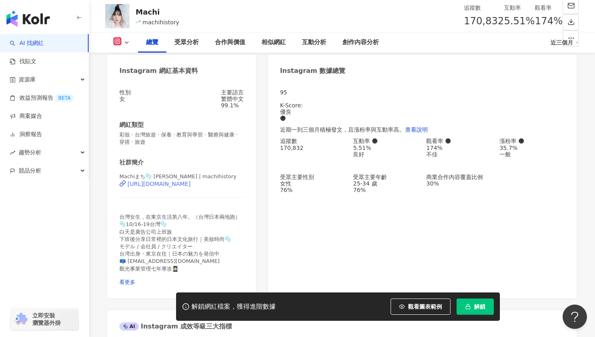
click at [191, 187] on div "https://www.instagram.com/machihistory/" at bounding box center [159, 184] width 63 height 6
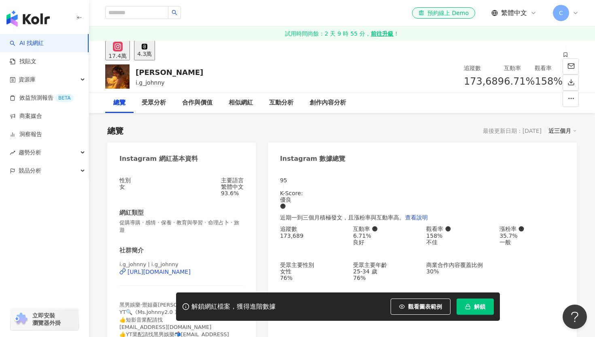
scroll to position [17, 0]
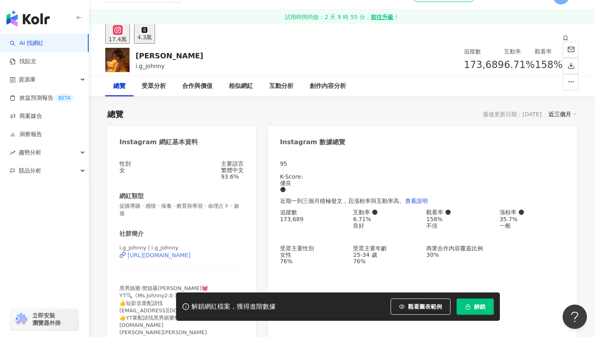
click at [234, 255] on div "https://www.instagram.com/i.g_johnny/" at bounding box center [181, 254] width 124 height 7
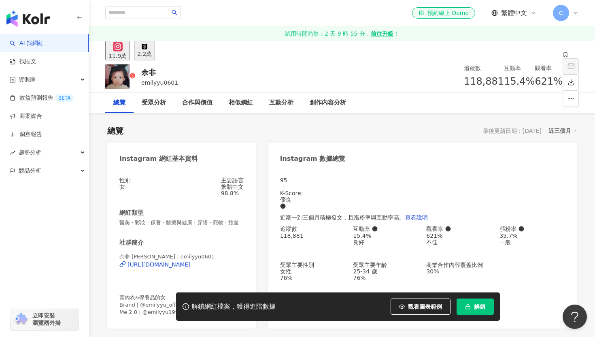
scroll to position [32, 0]
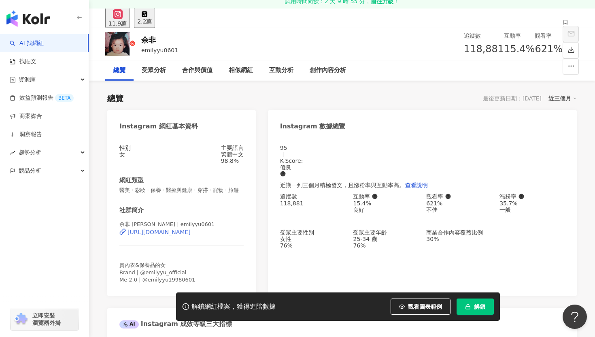
click at [191, 235] on div "https://www.instagram.com/emilyyu0601/" at bounding box center [159, 232] width 63 height 6
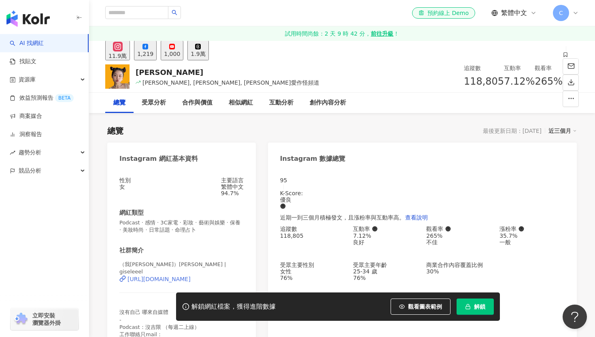
click at [147, 281] on div "[URL][DOMAIN_NAME]" at bounding box center [159, 279] width 63 height 6
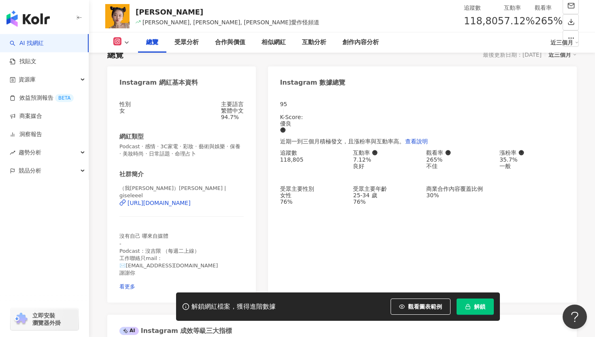
scroll to position [78, 0]
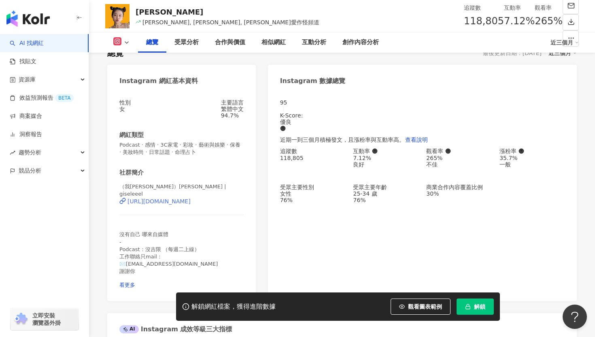
click at [191, 204] on div "https://www.instagram.com/giseleeel/" at bounding box center [159, 201] width 63 height 6
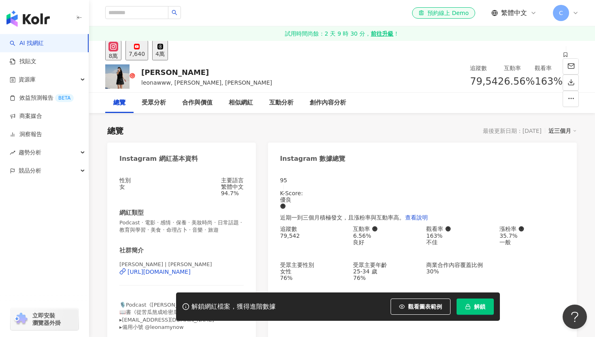
scroll to position [36, 0]
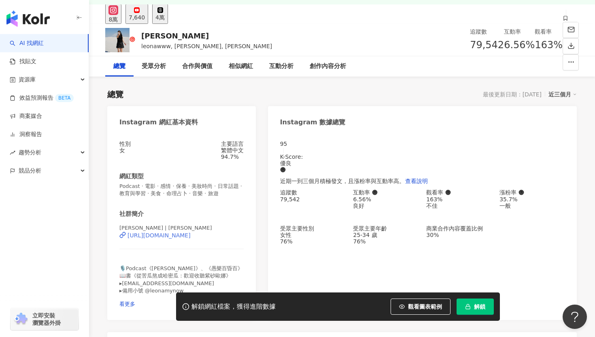
click at [191, 238] on div "https://www.instagram.com/leonawww/" at bounding box center [159, 235] width 63 height 6
click at [270, 242] on div "95 K-Score : 優良 近期一到三個月積極發文，且漲粉率與互動率高。 查看說明 追蹤數 79,542 互動率 6.56% 良好 觀看率 163% 不佳…" at bounding box center [422, 225] width 309 height 187
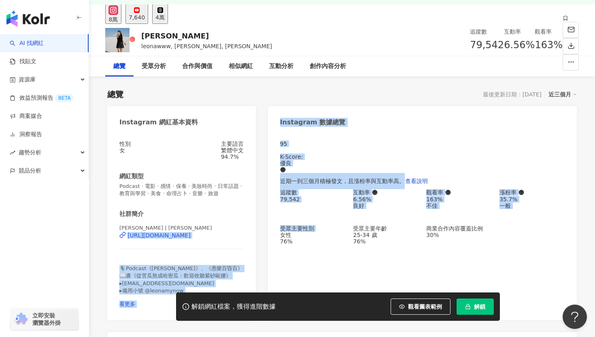
drag, startPoint x: 264, startPoint y: 243, endPoint x: 109, endPoint y: 241, distance: 154.2
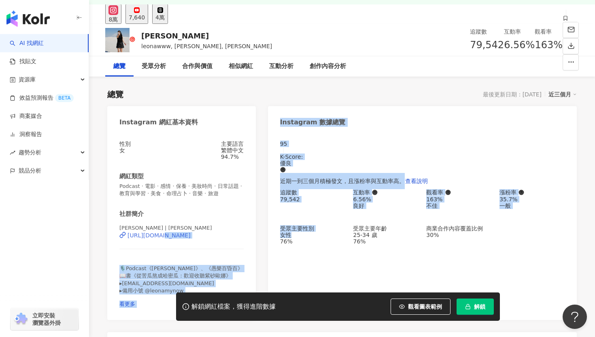
drag, startPoint x: 263, startPoint y: 245, endPoint x: 163, endPoint y: 244, distance: 100.0
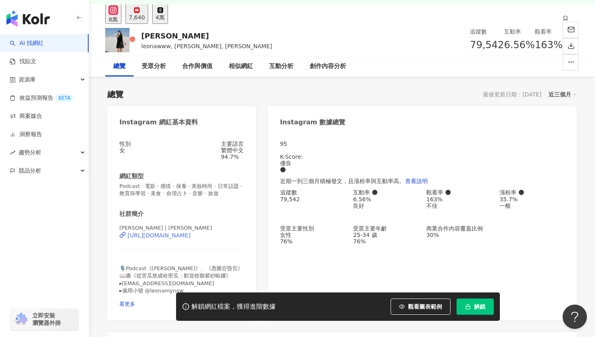
drag, startPoint x: 245, startPoint y: 245, endPoint x: 128, endPoint y: 246, distance: 117.0
copy div "https://www.instagram.com/leonawww/"
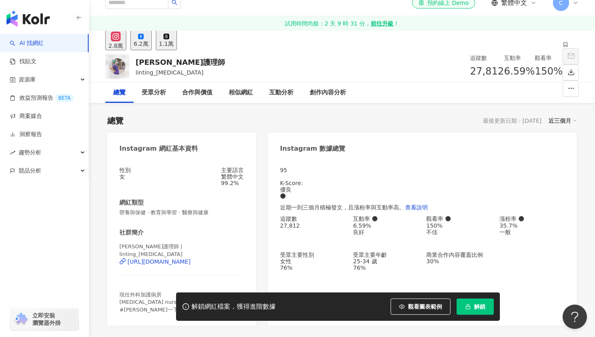
scroll to position [14, 0]
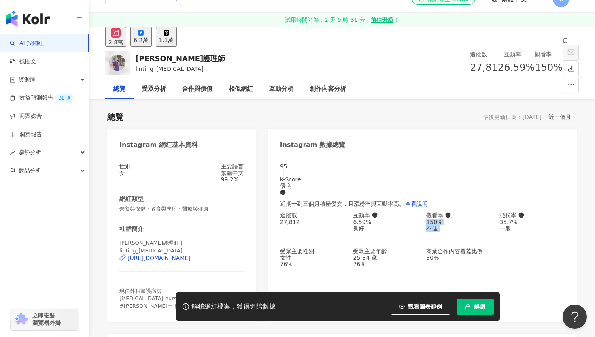
drag, startPoint x: 424, startPoint y: 222, endPoint x: 453, endPoint y: 222, distance: 28.7
click at [453, 222] on div "追蹤數 27,812 互動率 6.59% 良好 觀看率 150% 不佳 漲粉率 35.7% 一般 受眾主要性別 女性 76% 受眾主要年齡 25-34 歲 7…" at bounding box center [422, 239] width 285 height 55
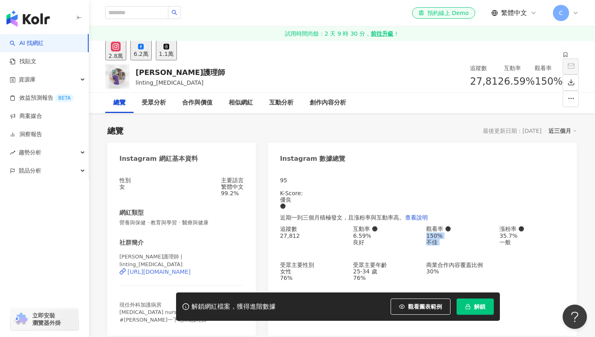
click at [191, 273] on div "https://www.instagram.com/linting_icu/" at bounding box center [159, 271] width 63 height 6
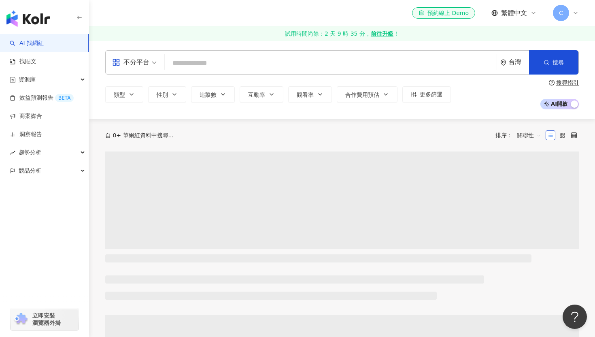
click at [317, 64] on input "search" at bounding box center [330, 62] width 325 height 15
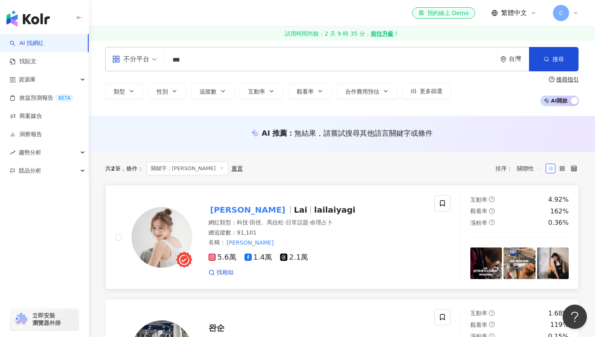
scroll to position [123, 0]
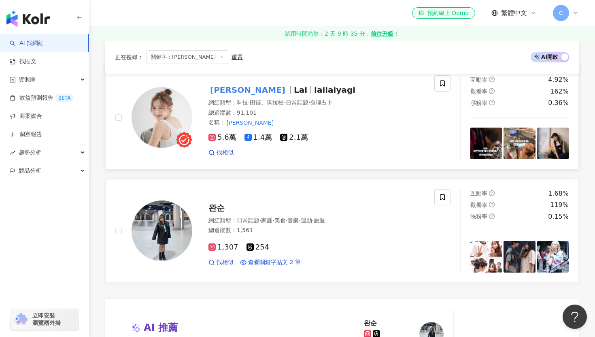
type input "***"
click at [314, 88] on span "lailaiyagi" at bounding box center [334, 90] width 41 height 10
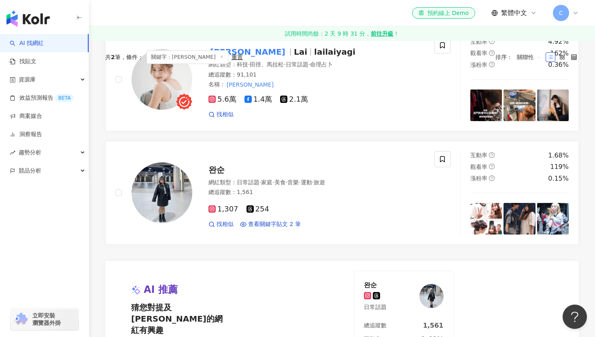
scroll to position [0, 0]
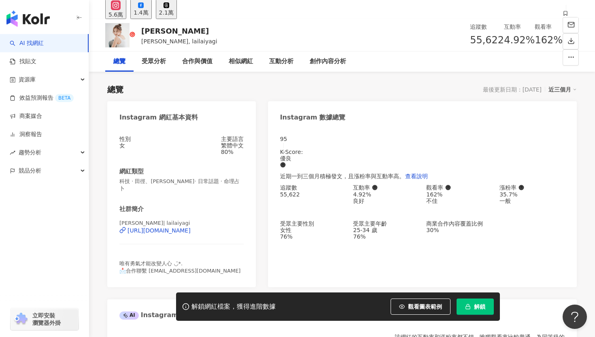
scroll to position [44, 0]
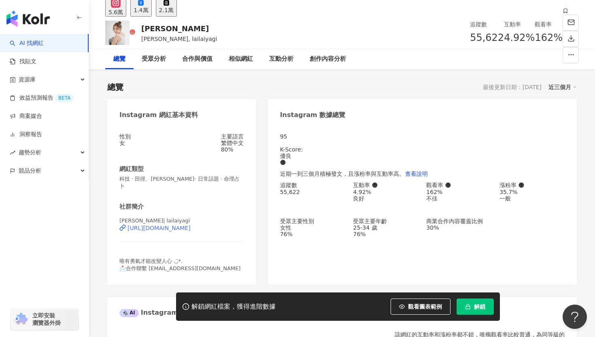
click at [236, 230] on div "https://www.instagram.com/lailaiyagi/" at bounding box center [181, 227] width 124 height 7
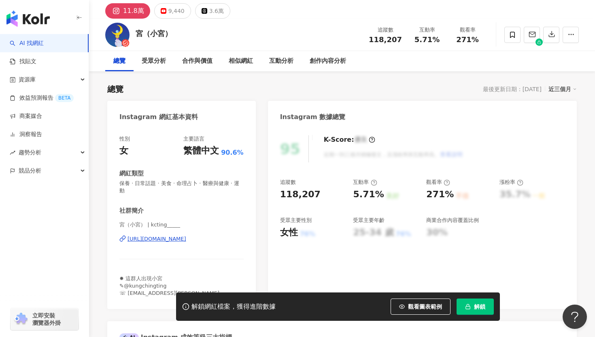
scroll to position [43, 0]
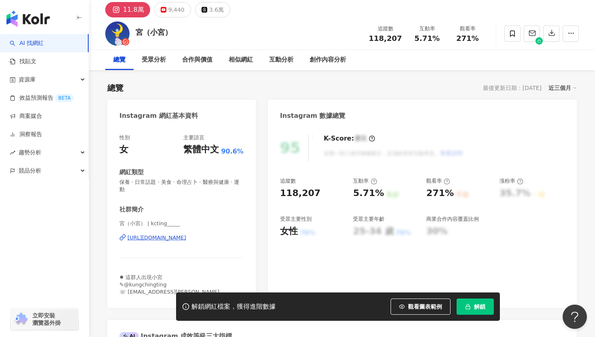
click at [186, 234] on div "https://www.instagram.com/kcting_____/" at bounding box center [157, 237] width 59 height 7
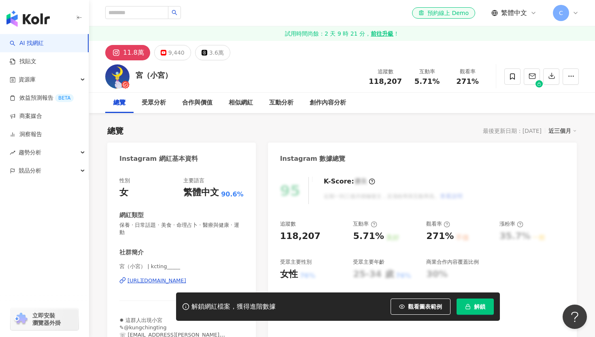
scroll to position [63, 0]
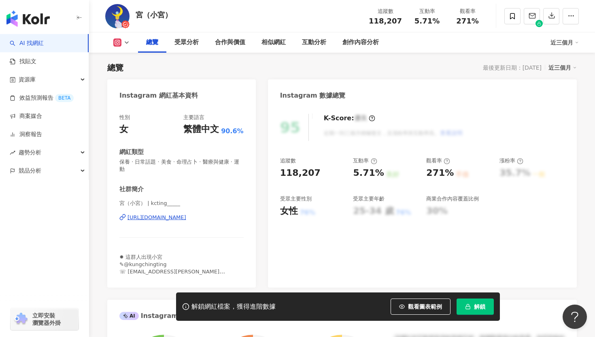
drag, startPoint x: 261, startPoint y: 213, endPoint x: 128, endPoint y: 210, distance: 132.8
copy div "https://www.instagram.com/kcting_____/"
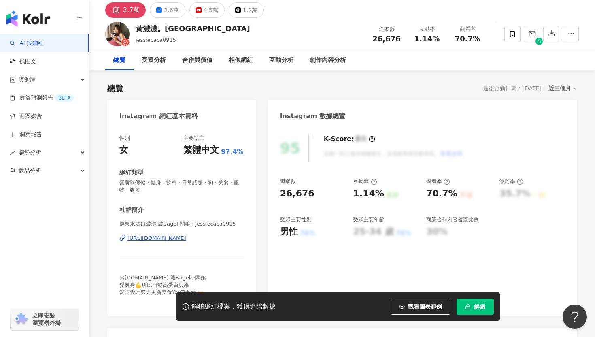
scroll to position [52, 0]
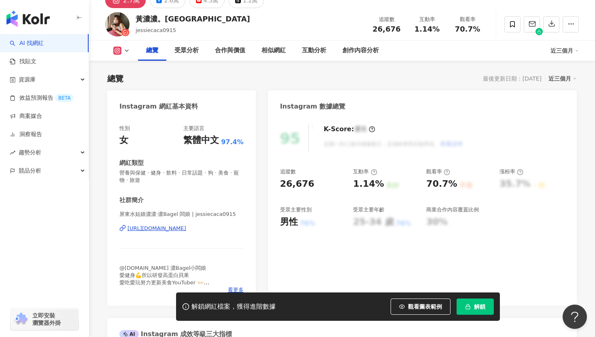
click at [186, 230] on div "https://www.instagram.com/jessiecaca0915/" at bounding box center [157, 228] width 59 height 7
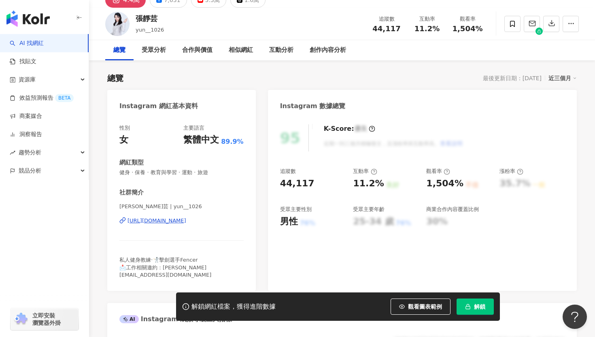
scroll to position [71, 0]
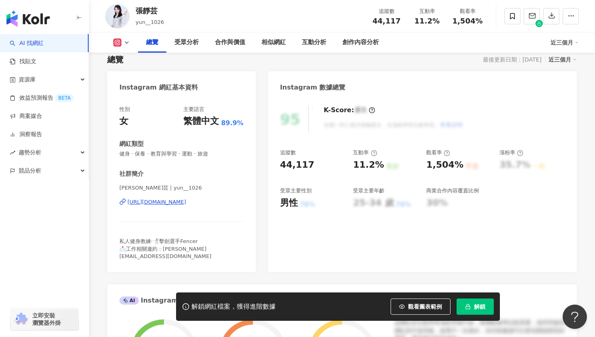
click at [186, 204] on div "https://www.instagram.com/yun__1026/" at bounding box center [157, 201] width 59 height 7
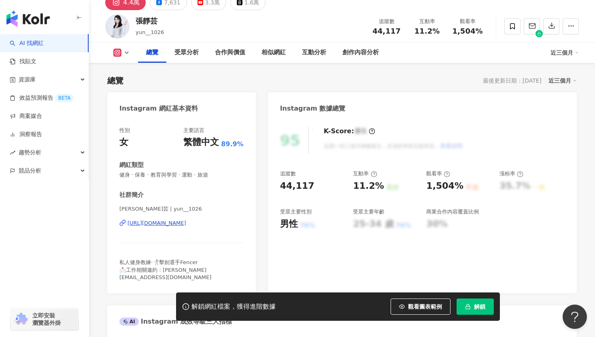
scroll to position [49, 0]
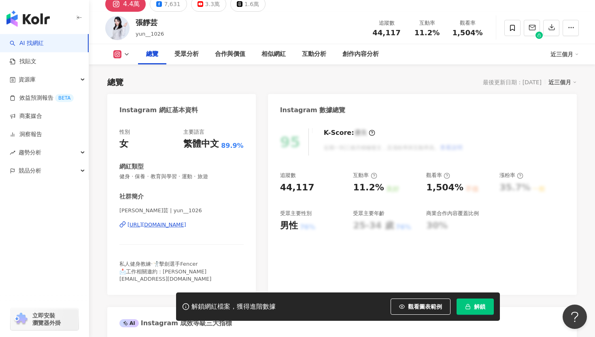
click at [186, 224] on div "https://www.instagram.com/yun__1026/" at bounding box center [157, 224] width 59 height 7
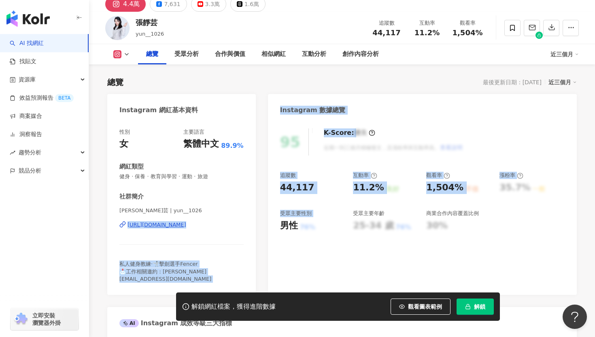
drag, startPoint x: 269, startPoint y: 223, endPoint x: 127, endPoint y: 234, distance: 142.9
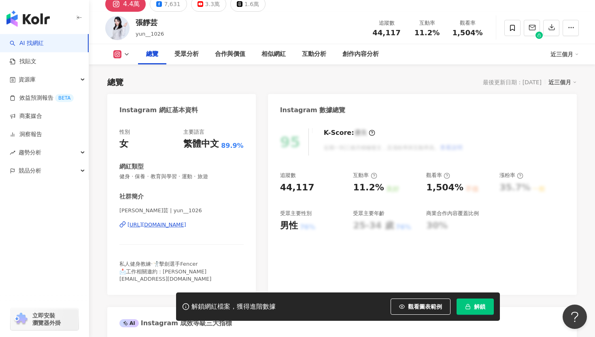
drag, startPoint x: 259, startPoint y: 225, endPoint x: 129, endPoint y: 225, distance: 130.3
copy div "https://www.instagram.com/yun__1026/"
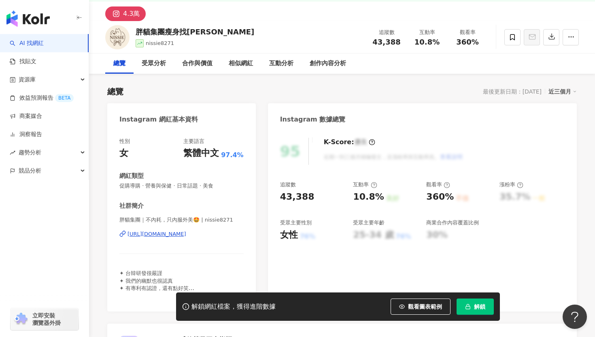
scroll to position [35, 0]
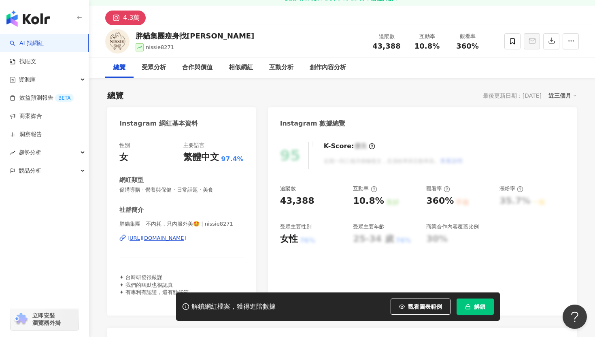
click at [186, 239] on div "https://www.instagram.com/nissie8271/" at bounding box center [157, 237] width 59 height 7
drag, startPoint x: 252, startPoint y: 240, endPoint x: 122, endPoint y: 240, distance: 129.9
click at [122, 240] on div "性別 女 主要語言 繁體中文 97.4% 網紅類型 促購導購 · 營養與保健 · 日常話題 · 美食 社群簡介 胖貓集團｜不內耗，只內服外美🤩 | nissi…" at bounding box center [181, 225] width 149 height 182
copy div "https://www.instagram.com/nissie8271/"
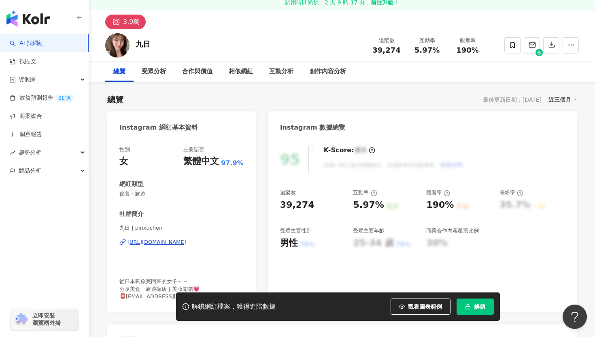
scroll to position [81, 0]
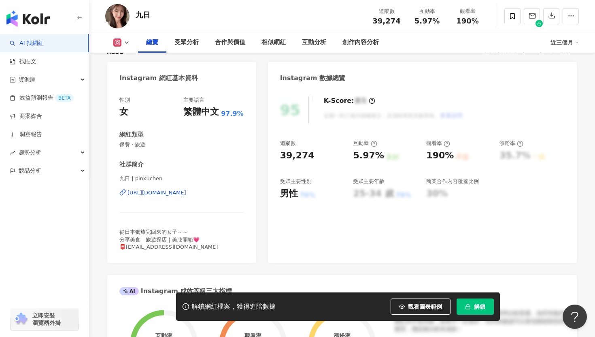
click at [179, 192] on div "https://www.instagram.com/pinxuchen/" at bounding box center [157, 192] width 59 height 7
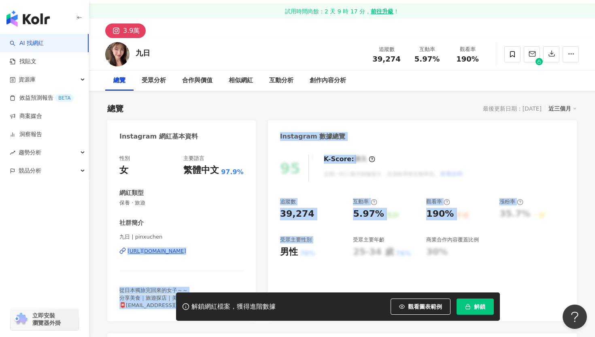
drag, startPoint x: 264, startPoint y: 251, endPoint x: 128, endPoint y: 251, distance: 136.0
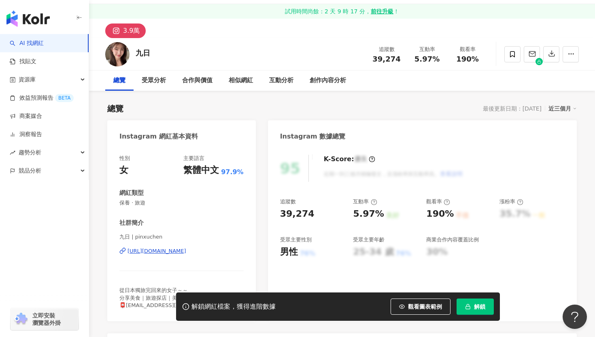
click at [237, 271] on div "九日 | pinxuchen https://www.instagram.com/pinxuchen/" at bounding box center [181, 256] width 124 height 47
drag, startPoint x: 261, startPoint y: 251, endPoint x: 128, endPoint y: 247, distance: 133.2
copy div "https://www.instagram.com/pinxuchen/"
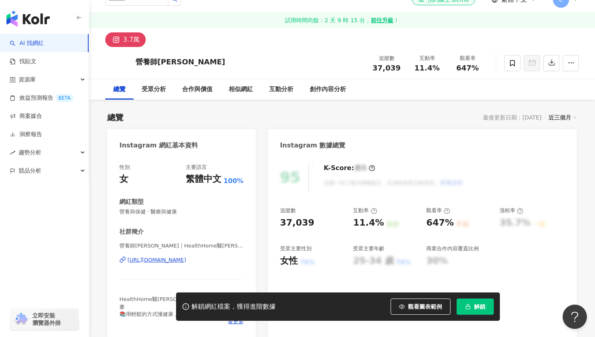
scroll to position [19, 0]
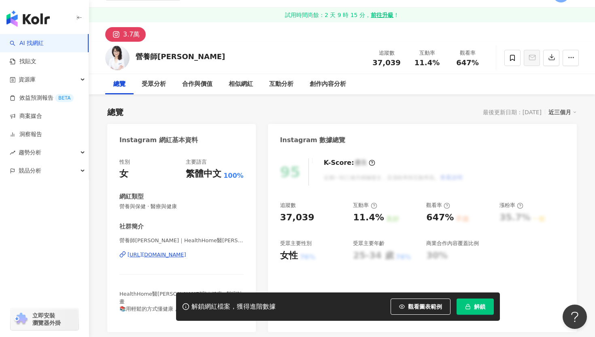
click at [200, 250] on div "營養師[PERSON_NAME]｜HealthHome醫[PERSON_NAME]家 | rita_wang_health [URL][DOMAIN_NAME]" at bounding box center [181, 260] width 124 height 47
click at [186, 253] on div "[URL][DOMAIN_NAME]" at bounding box center [157, 254] width 59 height 7
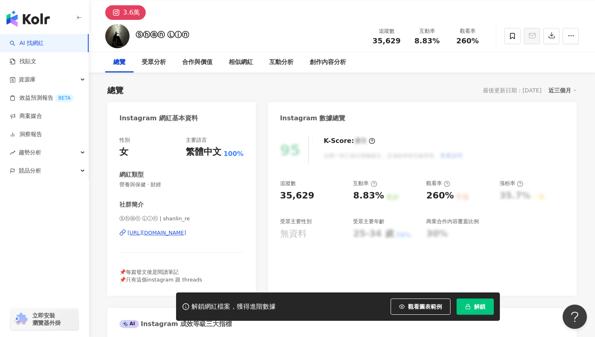
scroll to position [44, 0]
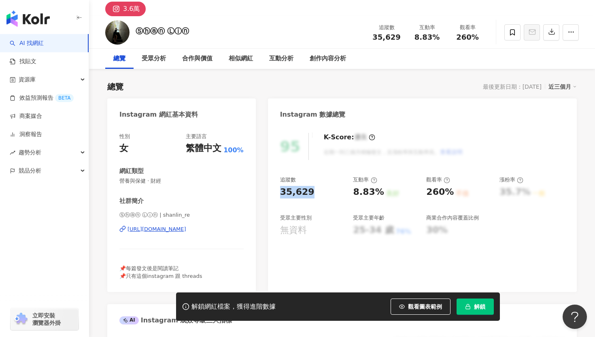
drag, startPoint x: 317, startPoint y: 195, endPoint x: 274, endPoint y: 195, distance: 42.9
click at [274, 195] on div "95 K-Score : 優良 近期一到三個月積極發文，且漲粉率與互動率高。 查看說明 追蹤數 35,629 互動率 8.83% 良好 觀看率 260% 不佳…" at bounding box center [422, 208] width 309 height 167
click at [237, 238] on div "Ⓢⓗⓐⓝ Ⓛⓘⓝ | shanlin_re https://www.instagram.com/shanlin_re/" at bounding box center [181, 234] width 124 height 47
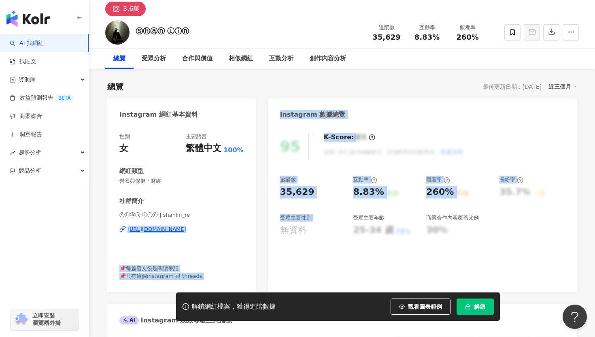
drag, startPoint x: 264, startPoint y: 227, endPoint x: 169, endPoint y: 227, distance: 94.7
click at [254, 240] on div "性別 女 主要語言 繁體中文 100% 網紅類型 營養與保健 · 財經 社群簡介 Ⓢⓗⓐⓝ Ⓛⓘⓝ | shanlin_re https://www.inst…" at bounding box center [181, 208] width 149 height 167
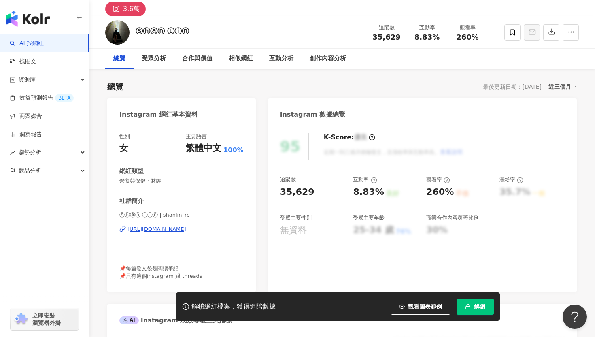
drag, startPoint x: 261, startPoint y: 228, endPoint x: 128, endPoint y: 231, distance: 132.8
copy div "https://www.instagram.com/shanlin_re/"
